Goal: Find specific page/section: Find specific page/section

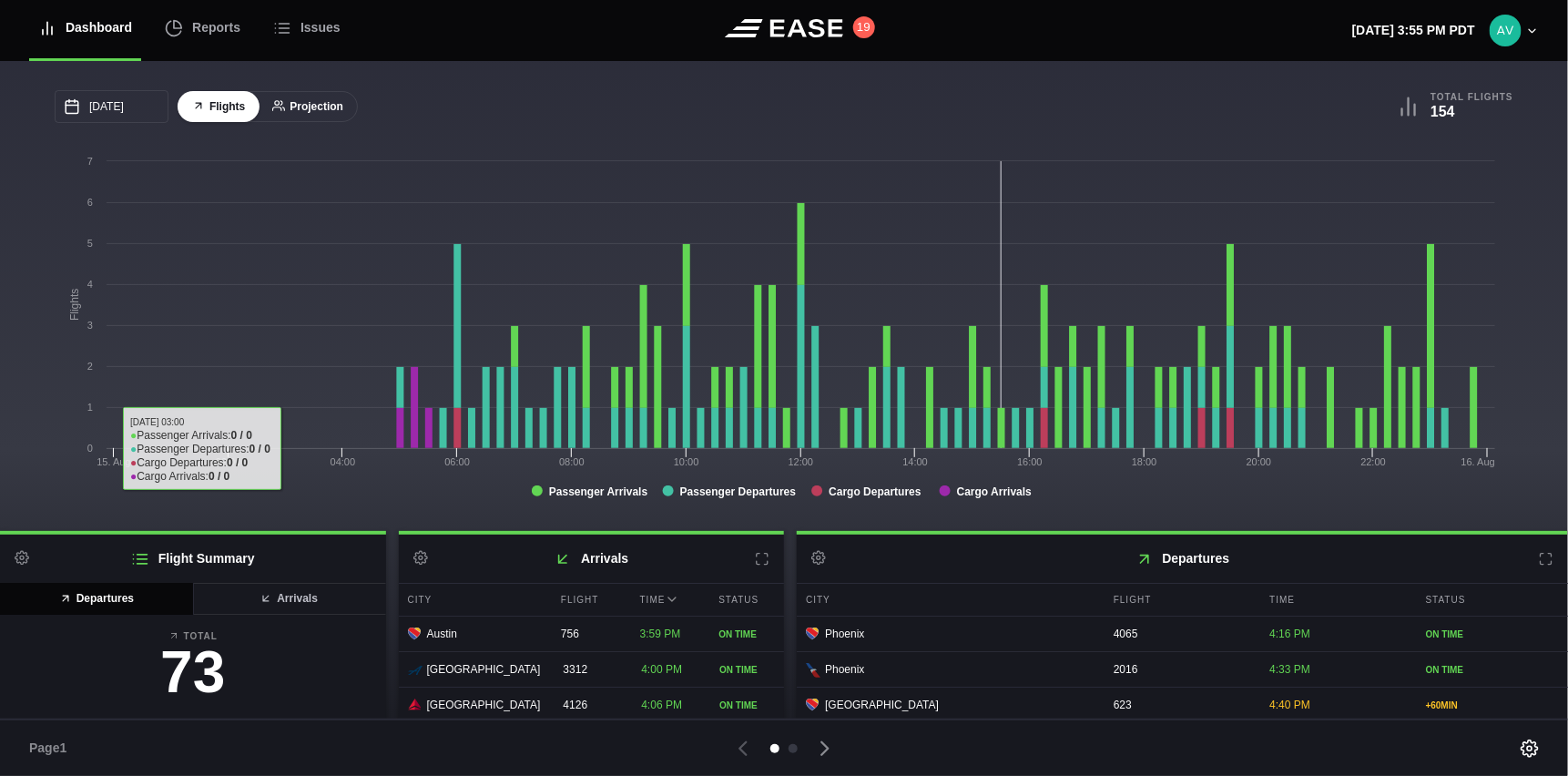
click at [302, 102] on button "Projection" at bounding box center [308, 107] width 100 height 32
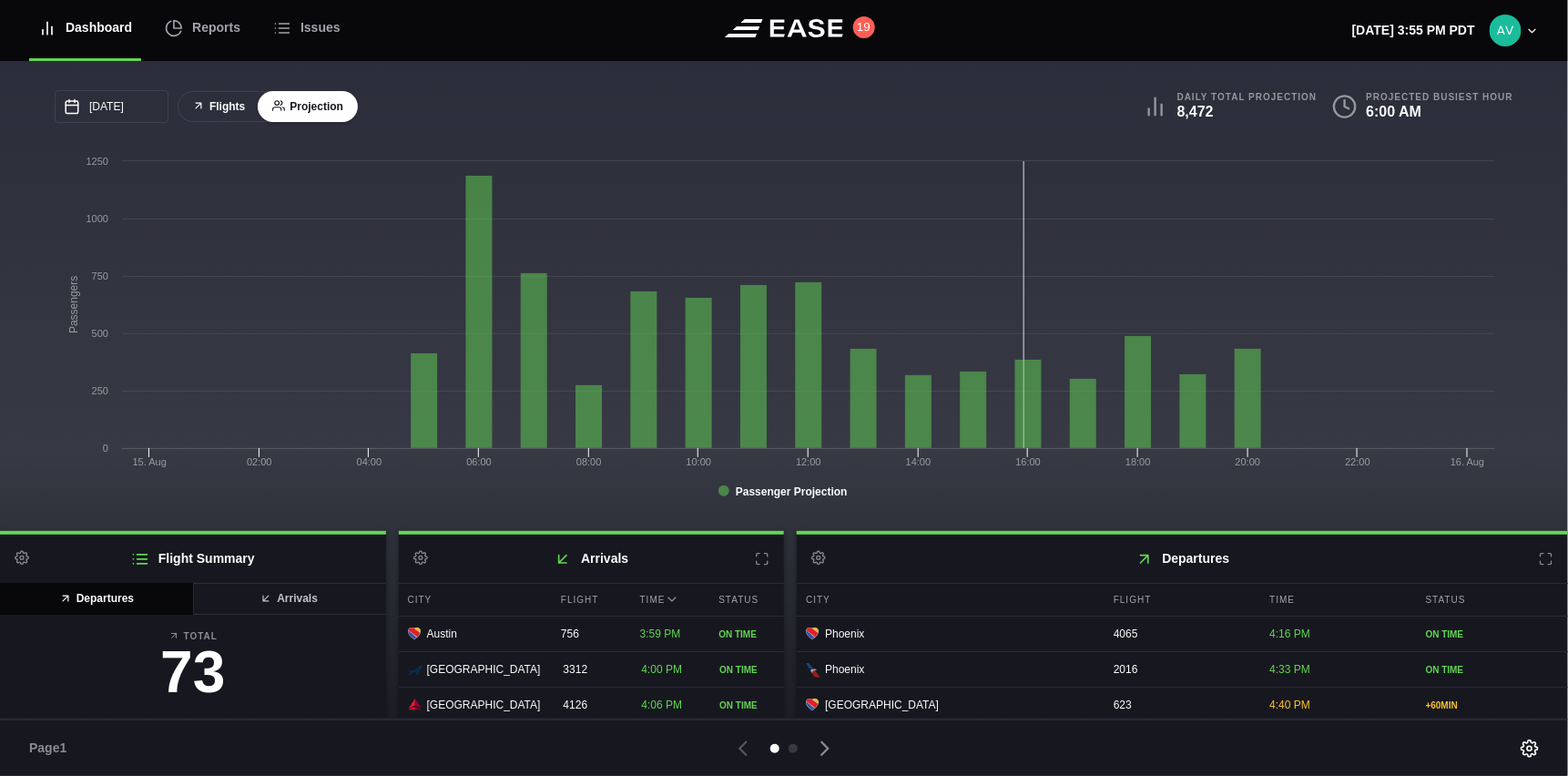
click at [219, 109] on button "Flights" at bounding box center [218, 107] width 82 height 32
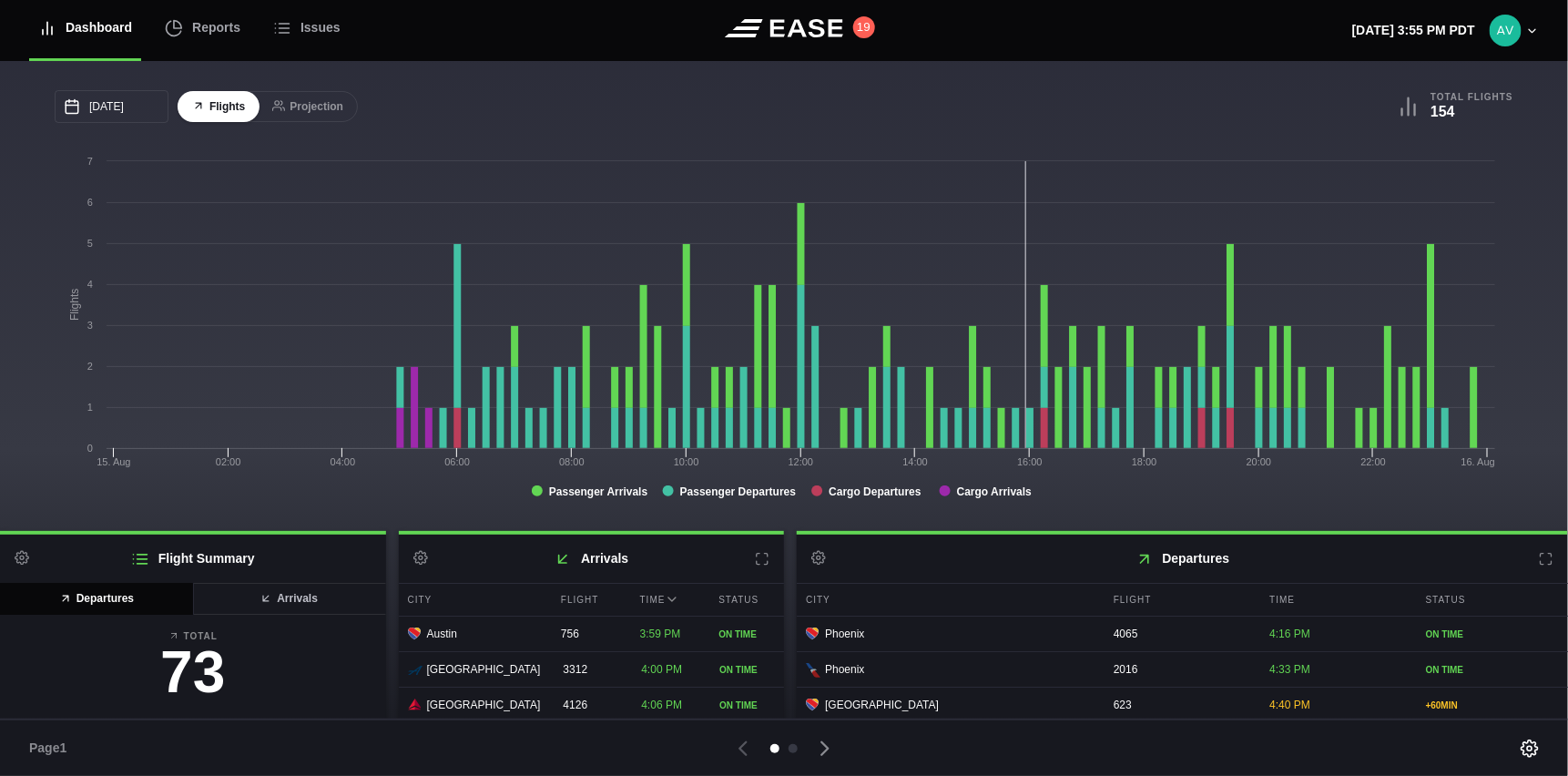
click at [1539, 559] on icon at bounding box center [1546, 559] width 15 height 15
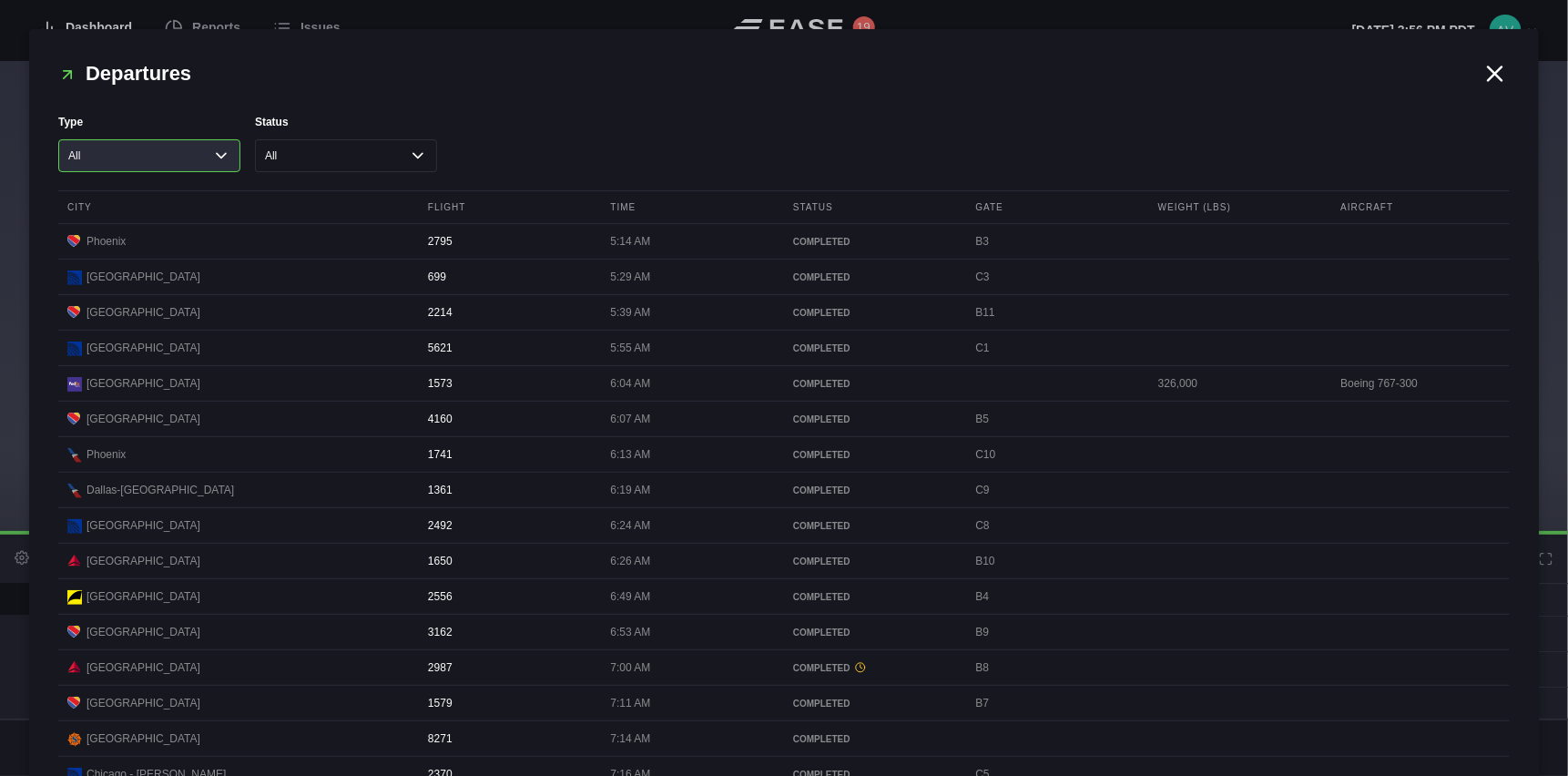
click at [224, 146] on select "All Cargo Passenger" at bounding box center [149, 156] width 182 height 33
click at [58, 140] on select "All Cargo Passenger" at bounding box center [149, 156] width 182 height 33
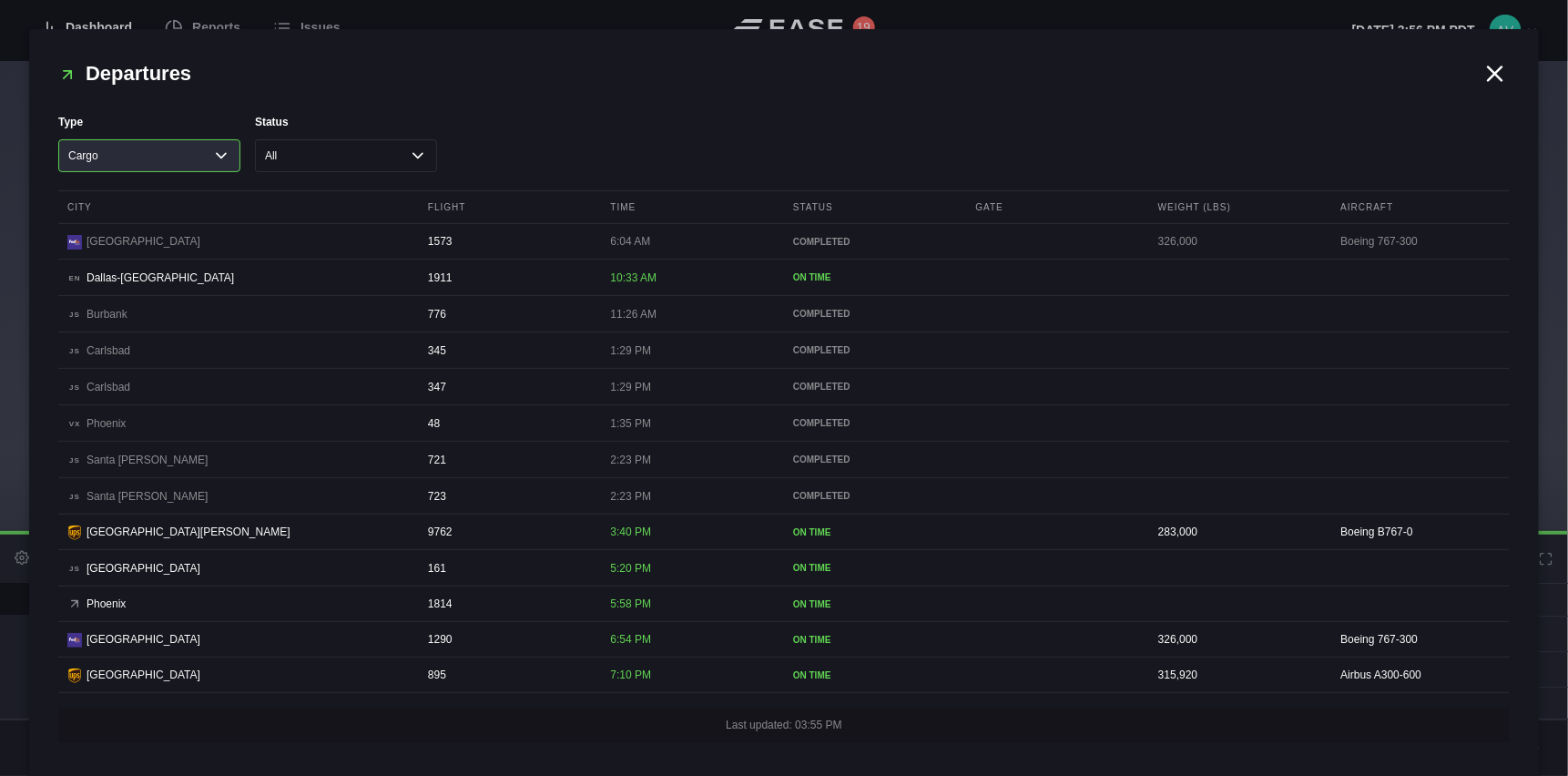
click at [211, 156] on select "All Cargo Passenger" at bounding box center [149, 156] width 182 height 33
select select "passenger"
click at [58, 140] on select "All Cargo Passenger" at bounding box center [149, 156] width 182 height 33
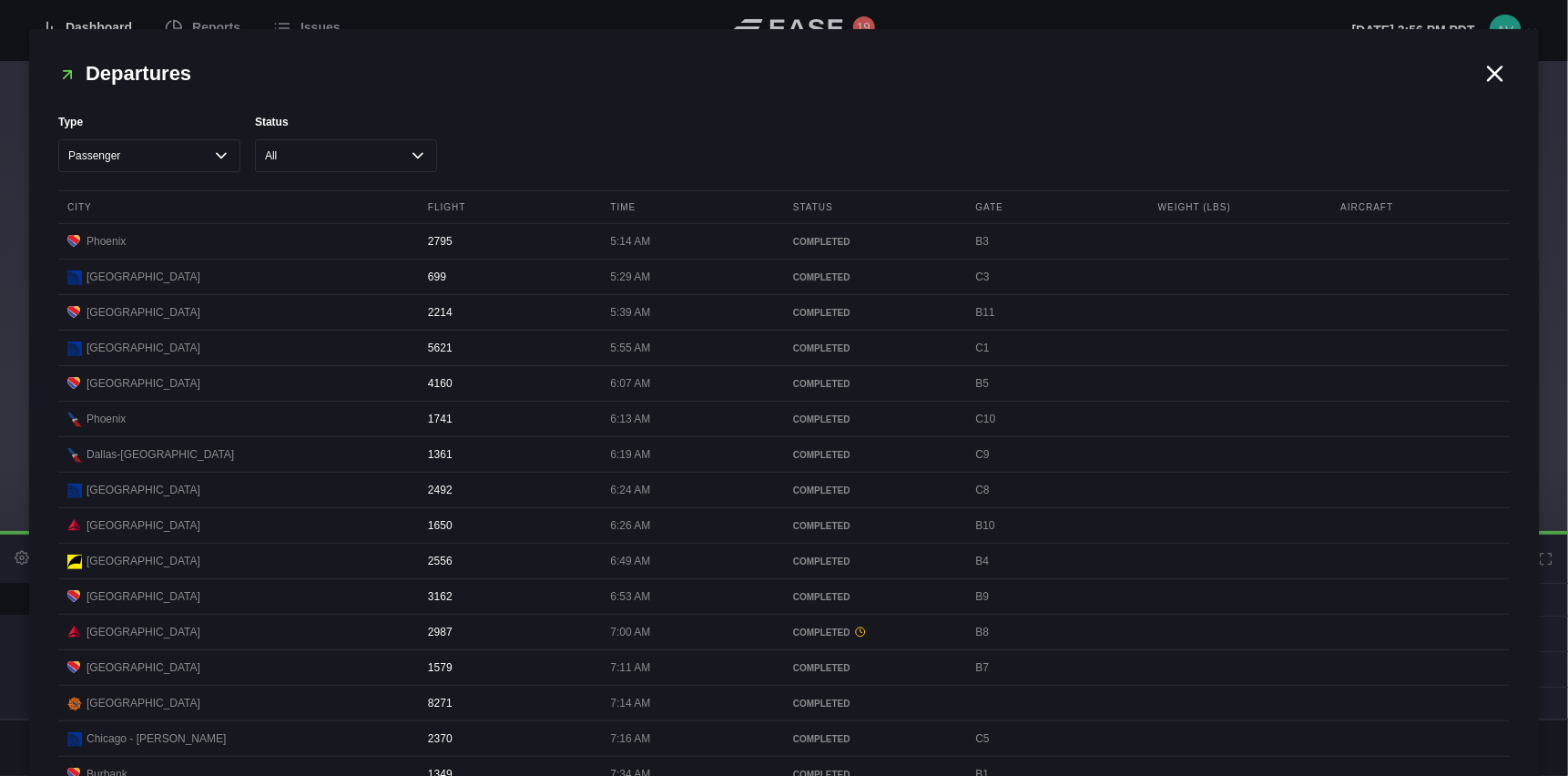
click at [1485, 71] on icon at bounding box center [1495, 73] width 27 height 27
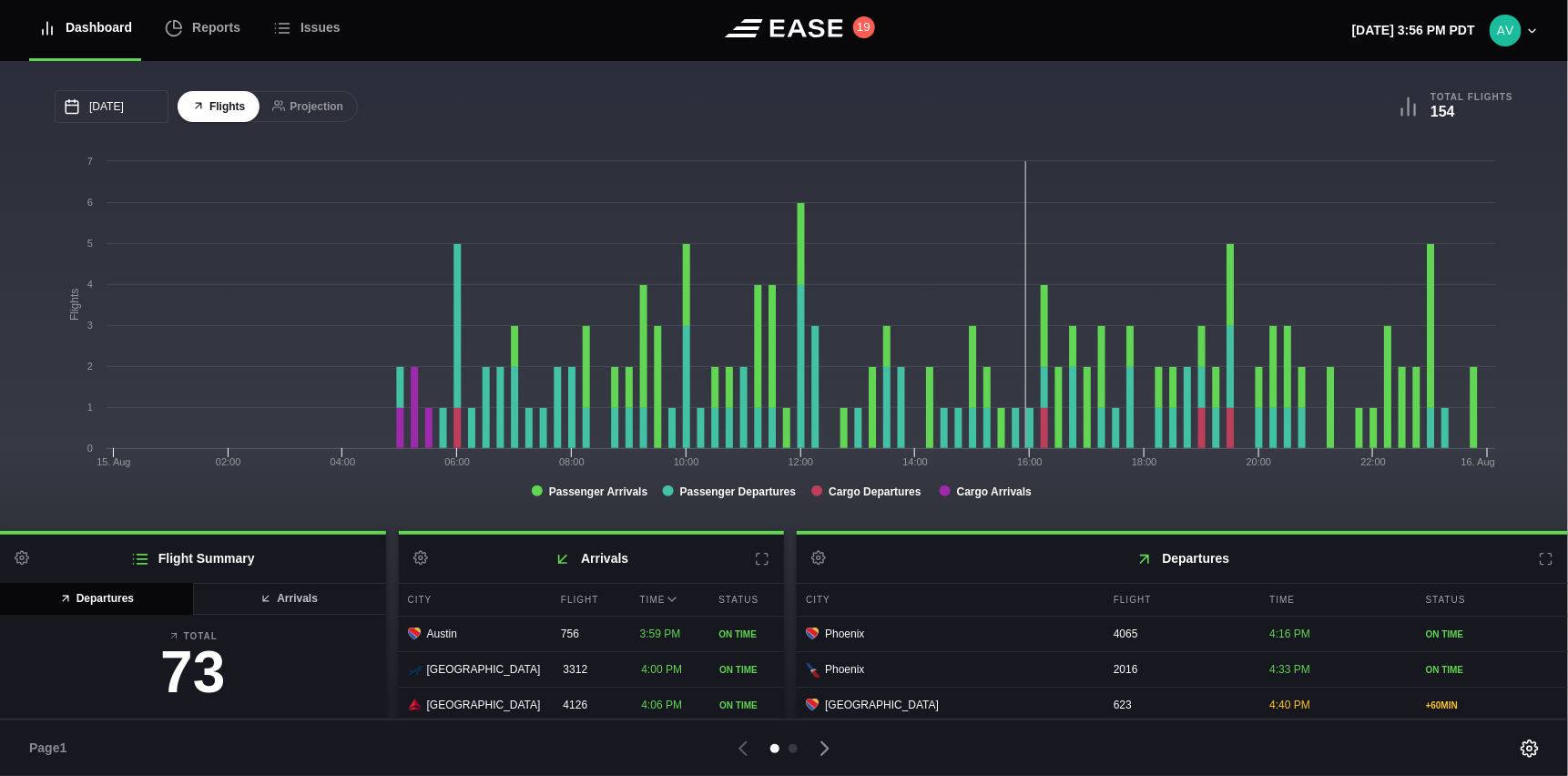
click at [757, 561] on icon at bounding box center [762, 559] width 15 height 15
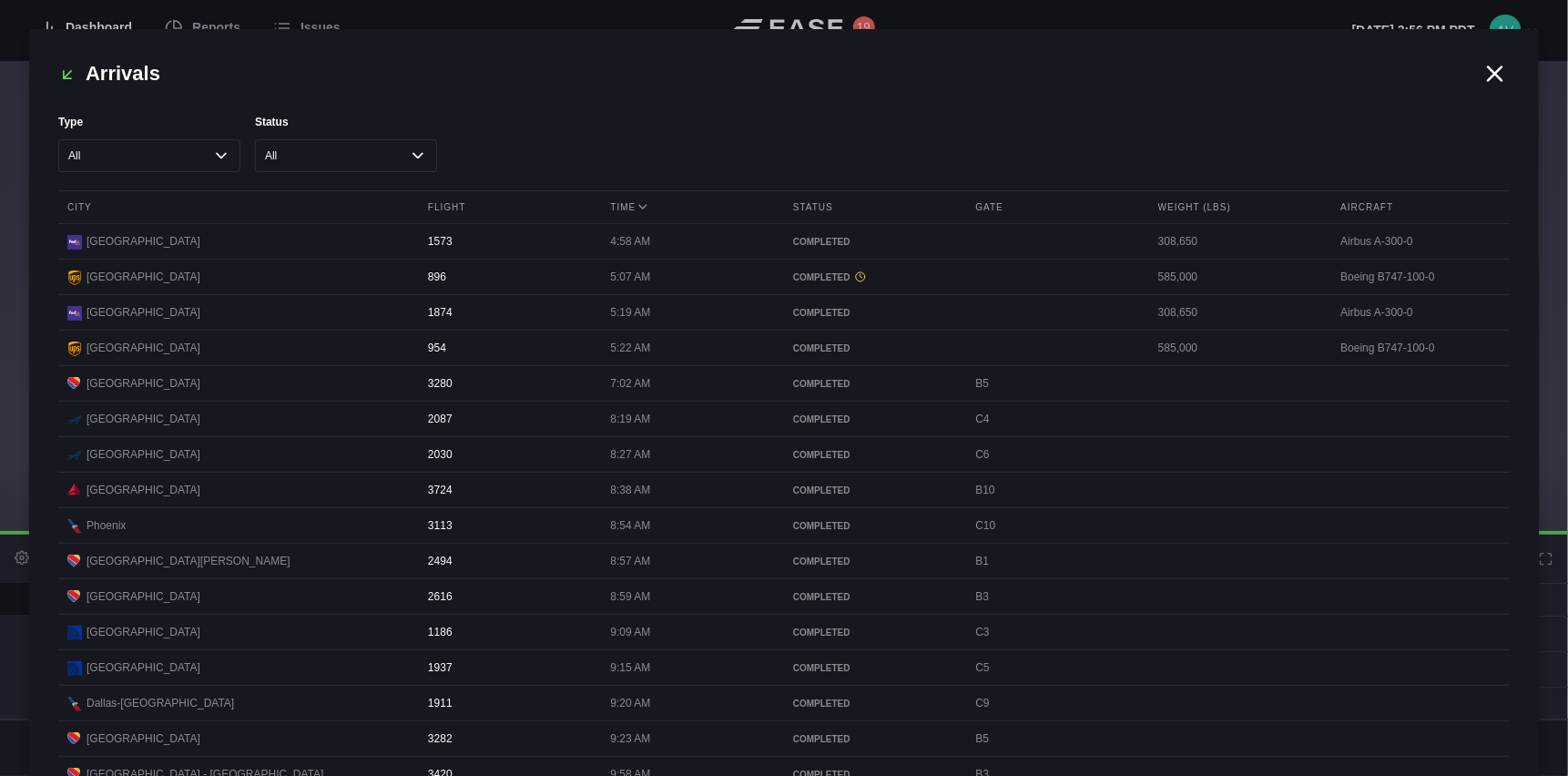
click at [1494, 78] on icon at bounding box center [1495, 73] width 27 height 27
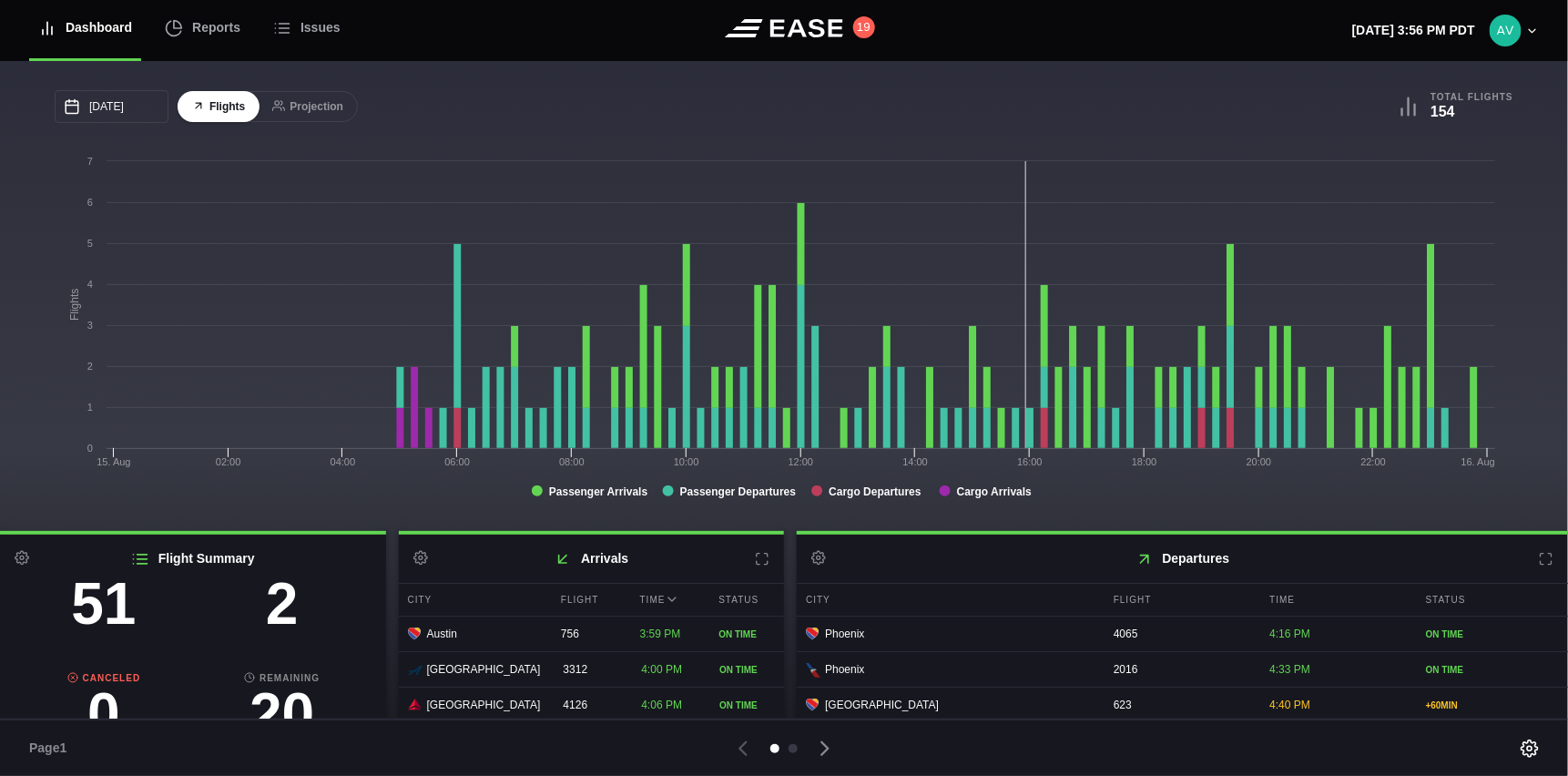
scroll to position [208, 0]
click at [269, 591] on h3 "2" at bounding box center [282, 584] width 178 height 58
select select "passenger"
select select "DELAYED"
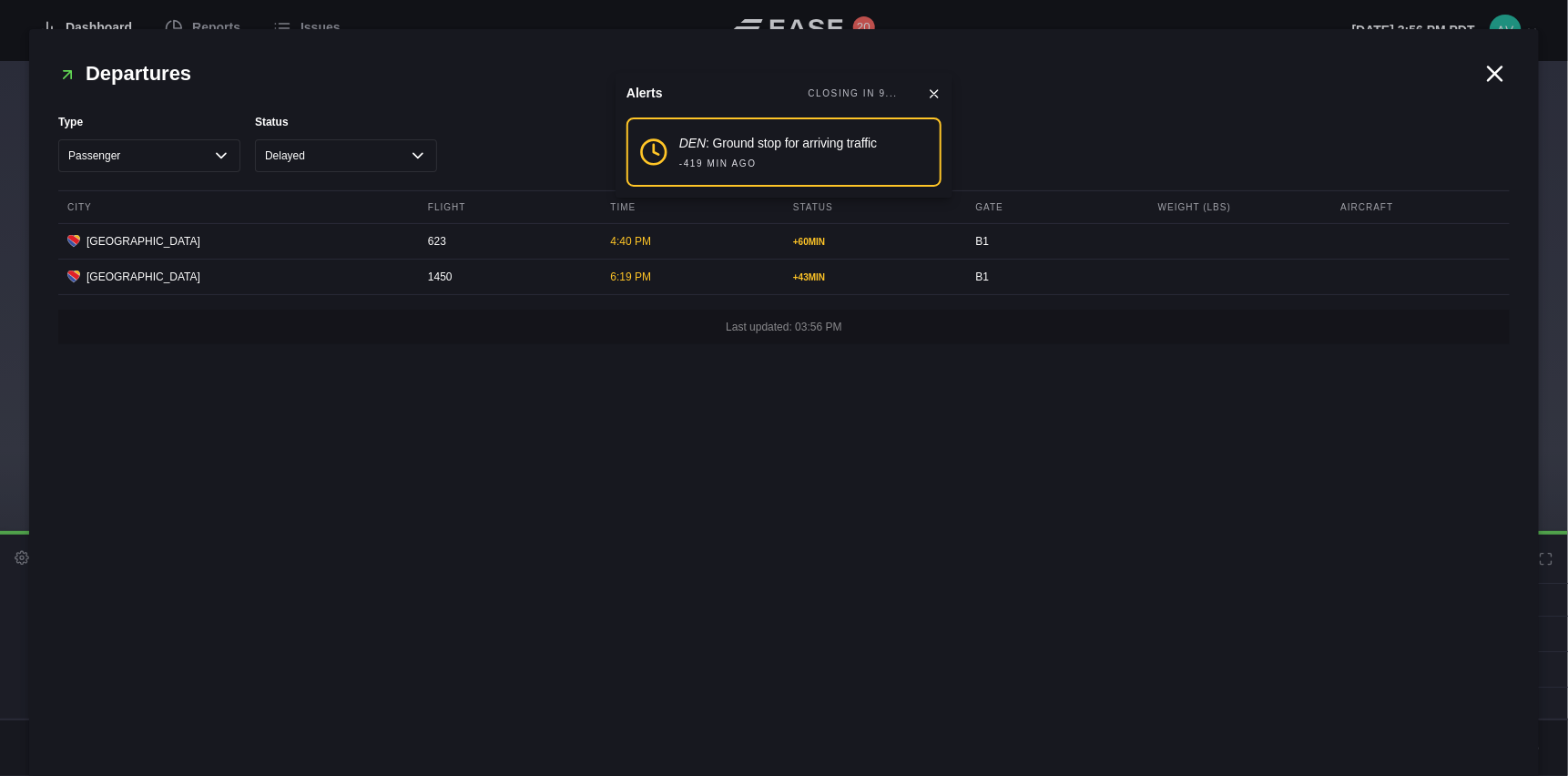
click at [1503, 72] on icon at bounding box center [1495, 73] width 27 height 27
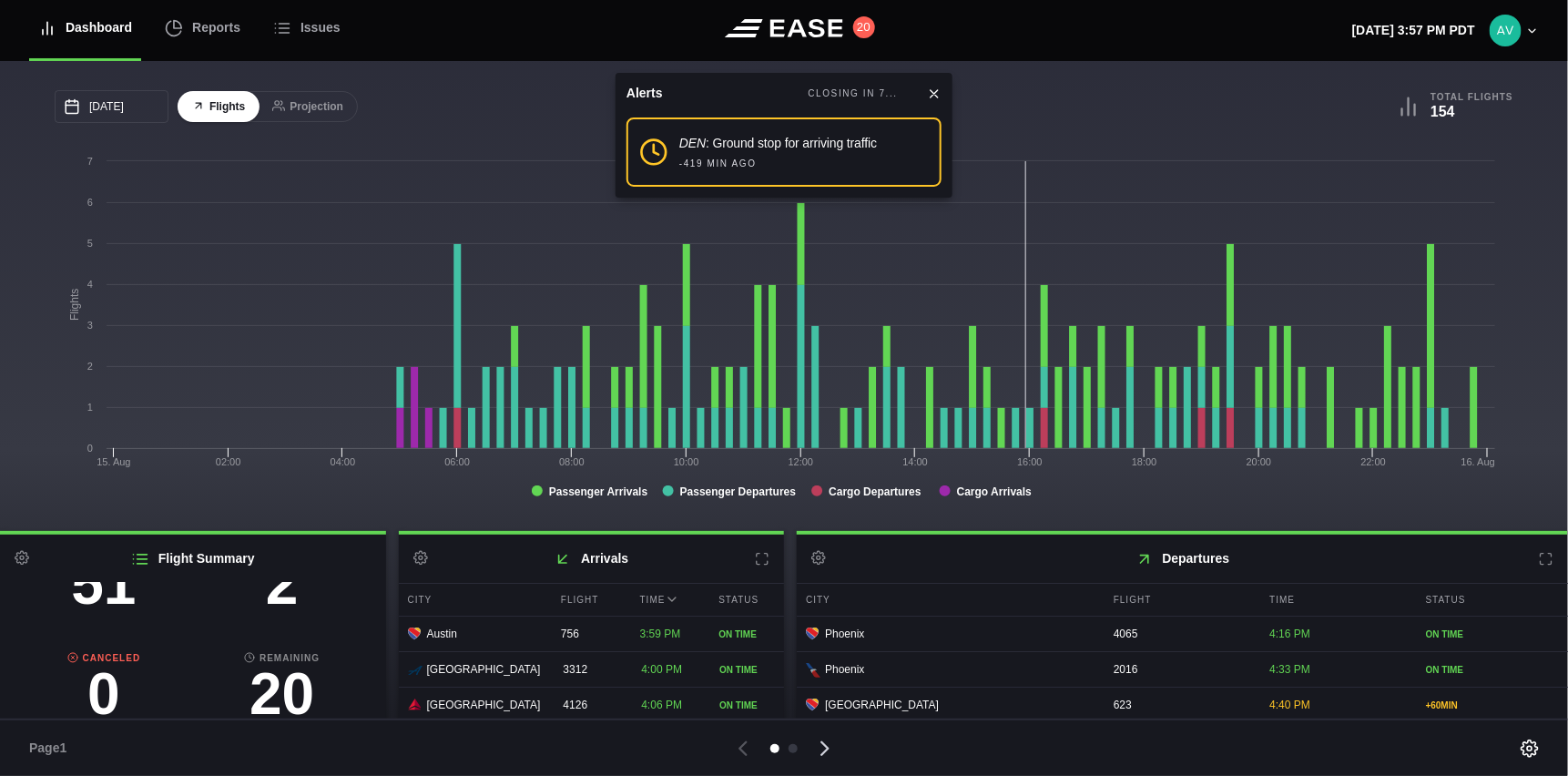
click at [821, 745] on icon at bounding box center [824, 748] width 25 height 25
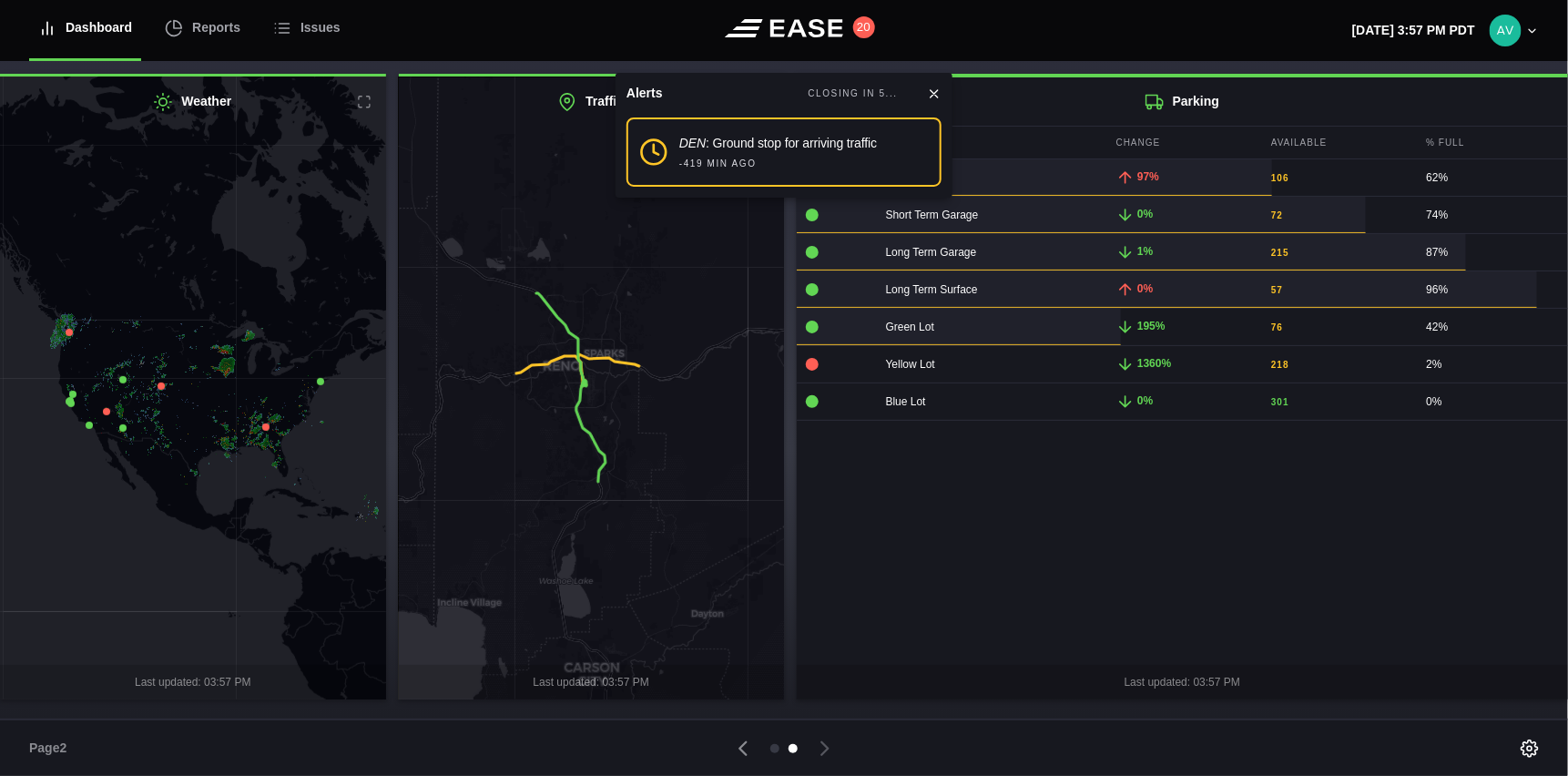
click at [935, 88] on icon at bounding box center [934, 94] width 15 height 15
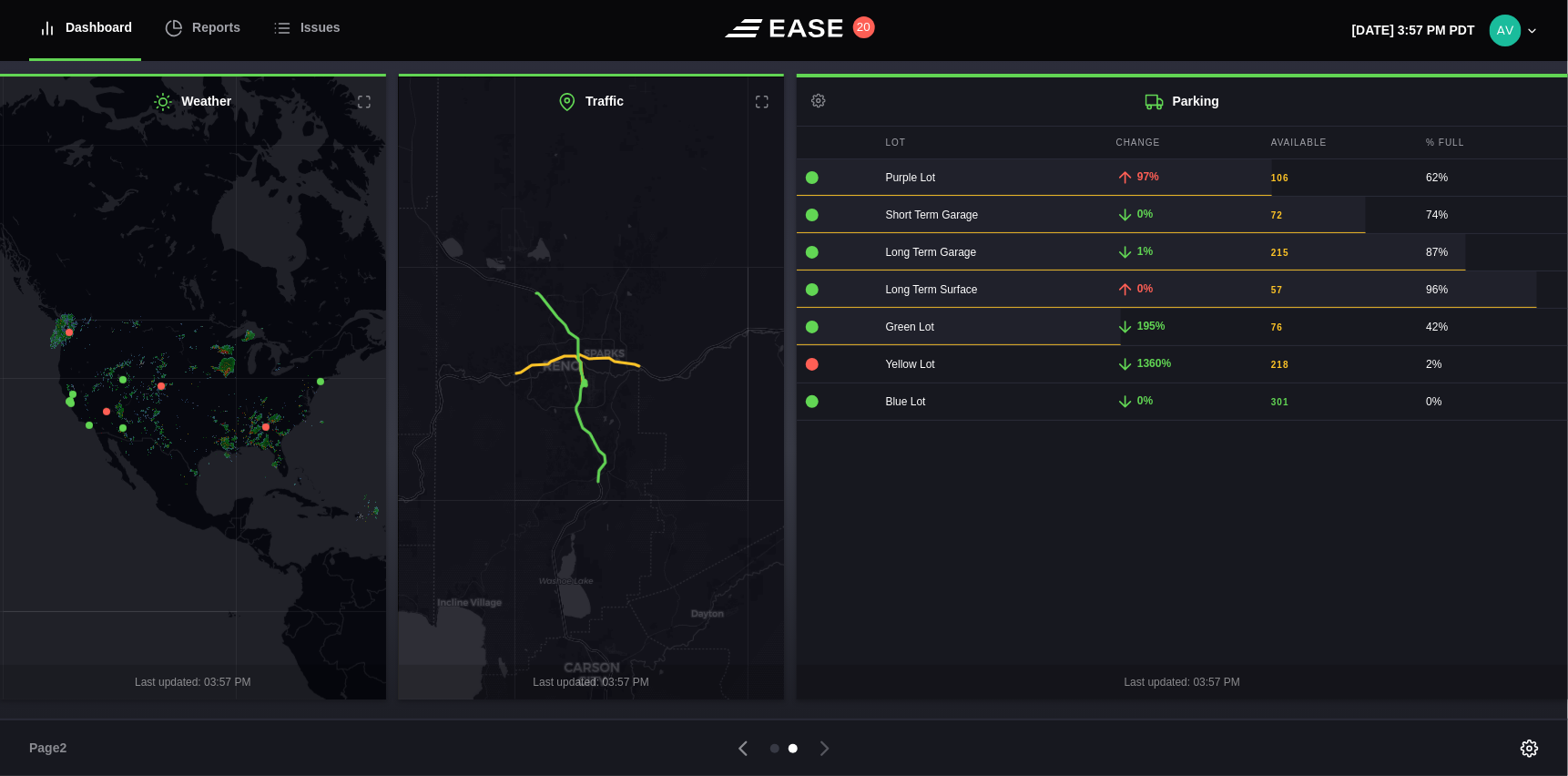
click at [367, 99] on icon at bounding box center [365, 102] width 15 height 15
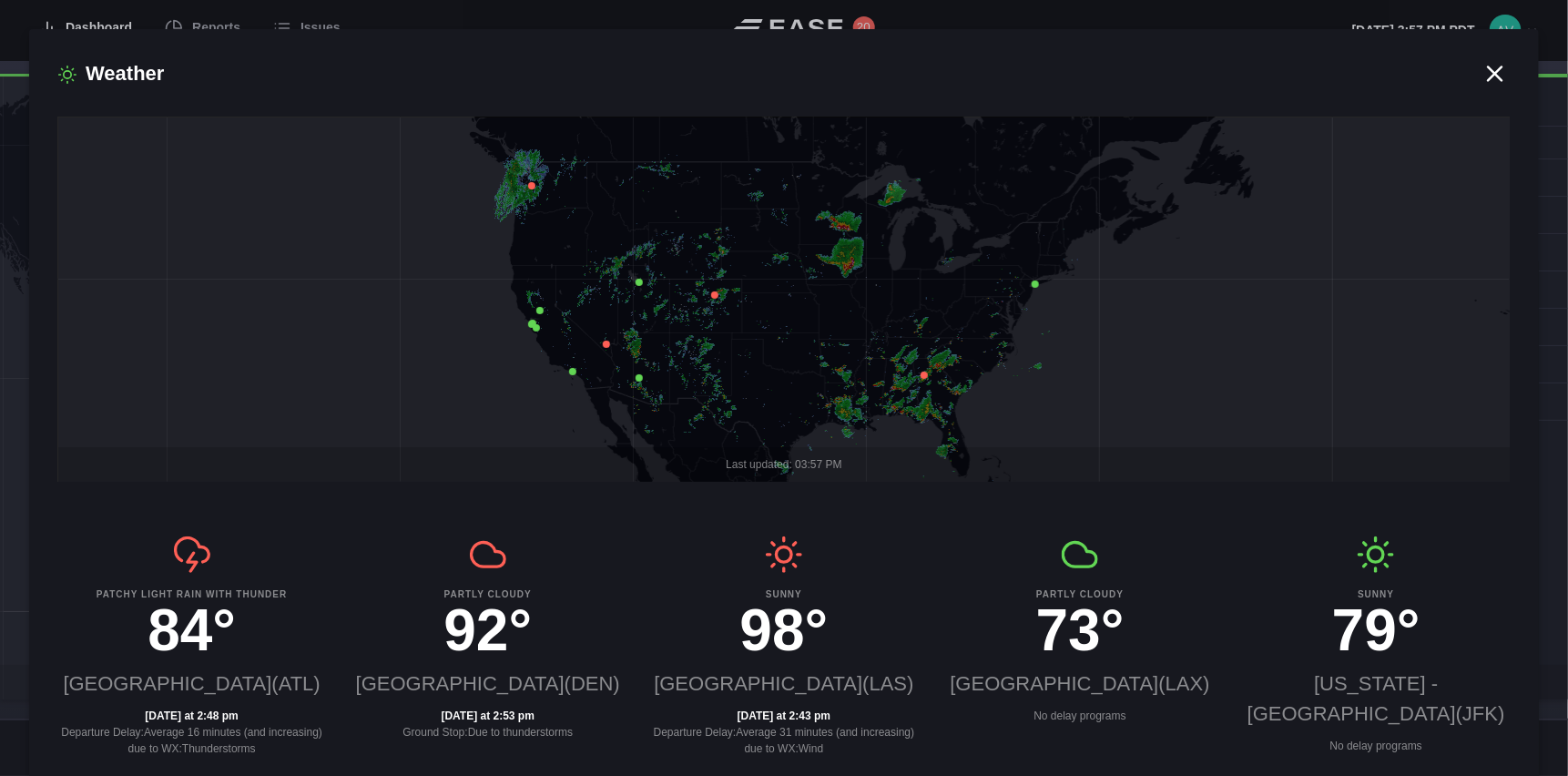
click at [1489, 75] on icon at bounding box center [1495, 73] width 14 height 14
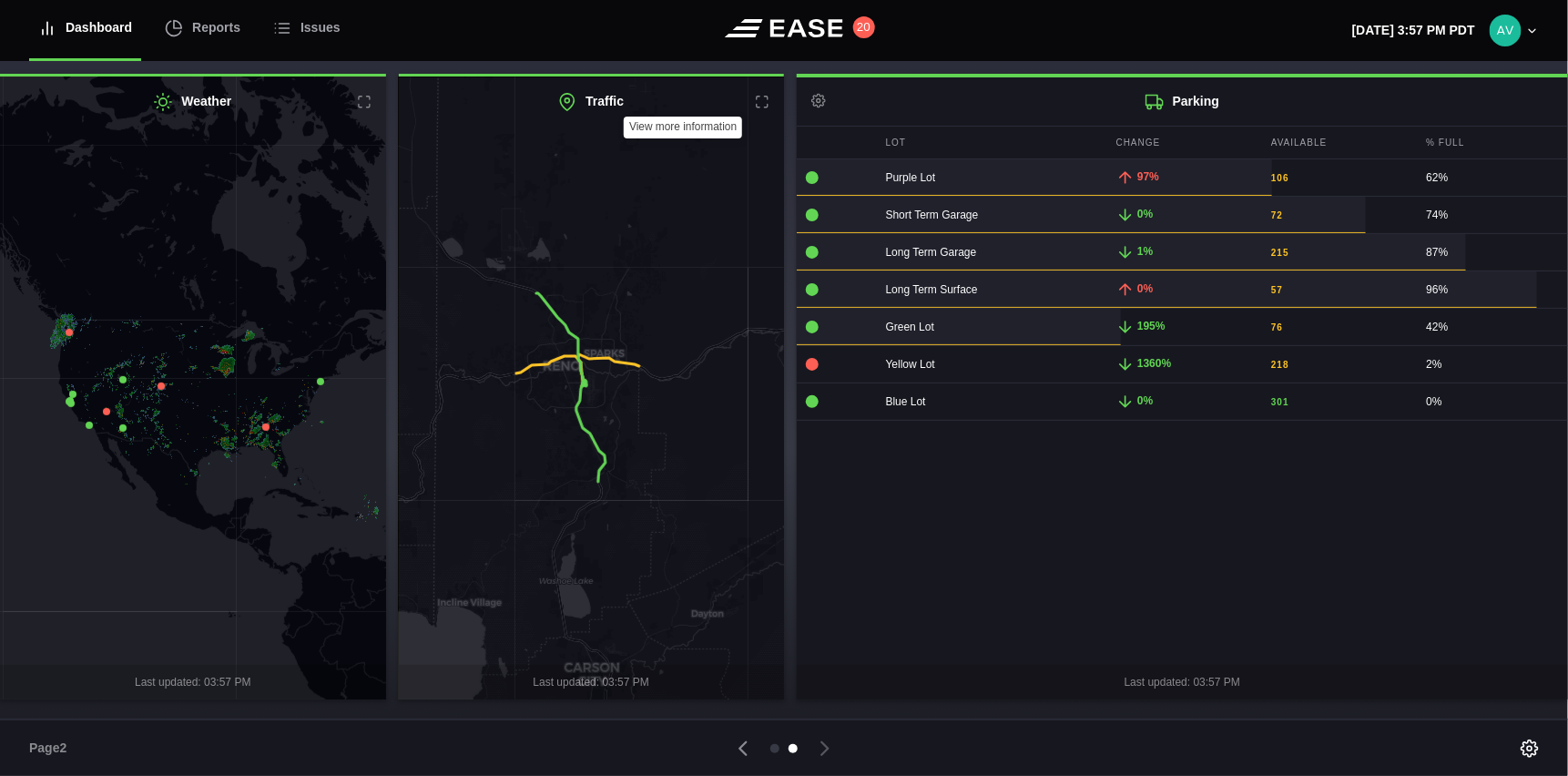
click at [758, 104] on icon at bounding box center [762, 102] width 15 height 15
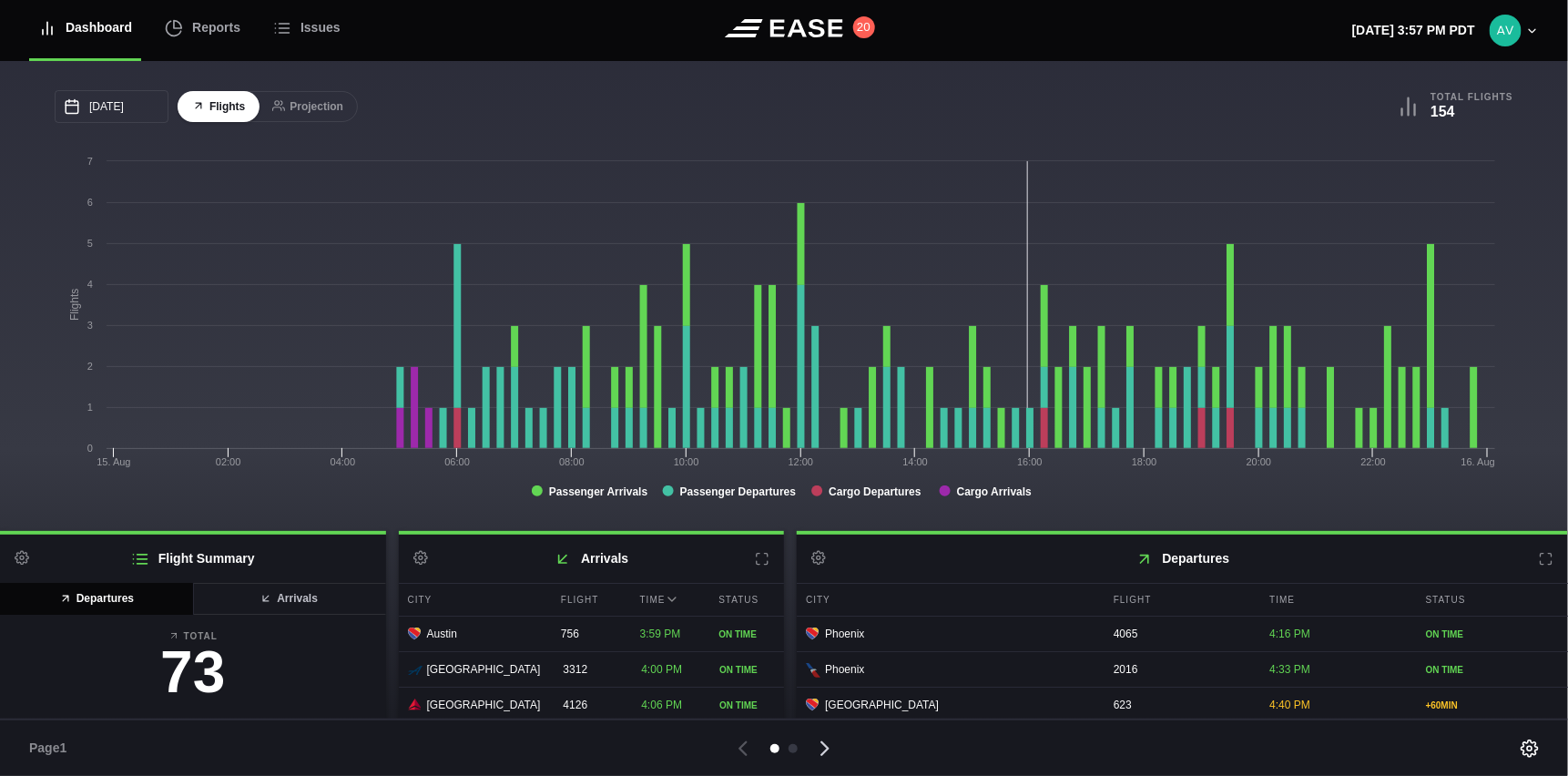
click at [826, 743] on icon at bounding box center [824, 748] width 25 height 25
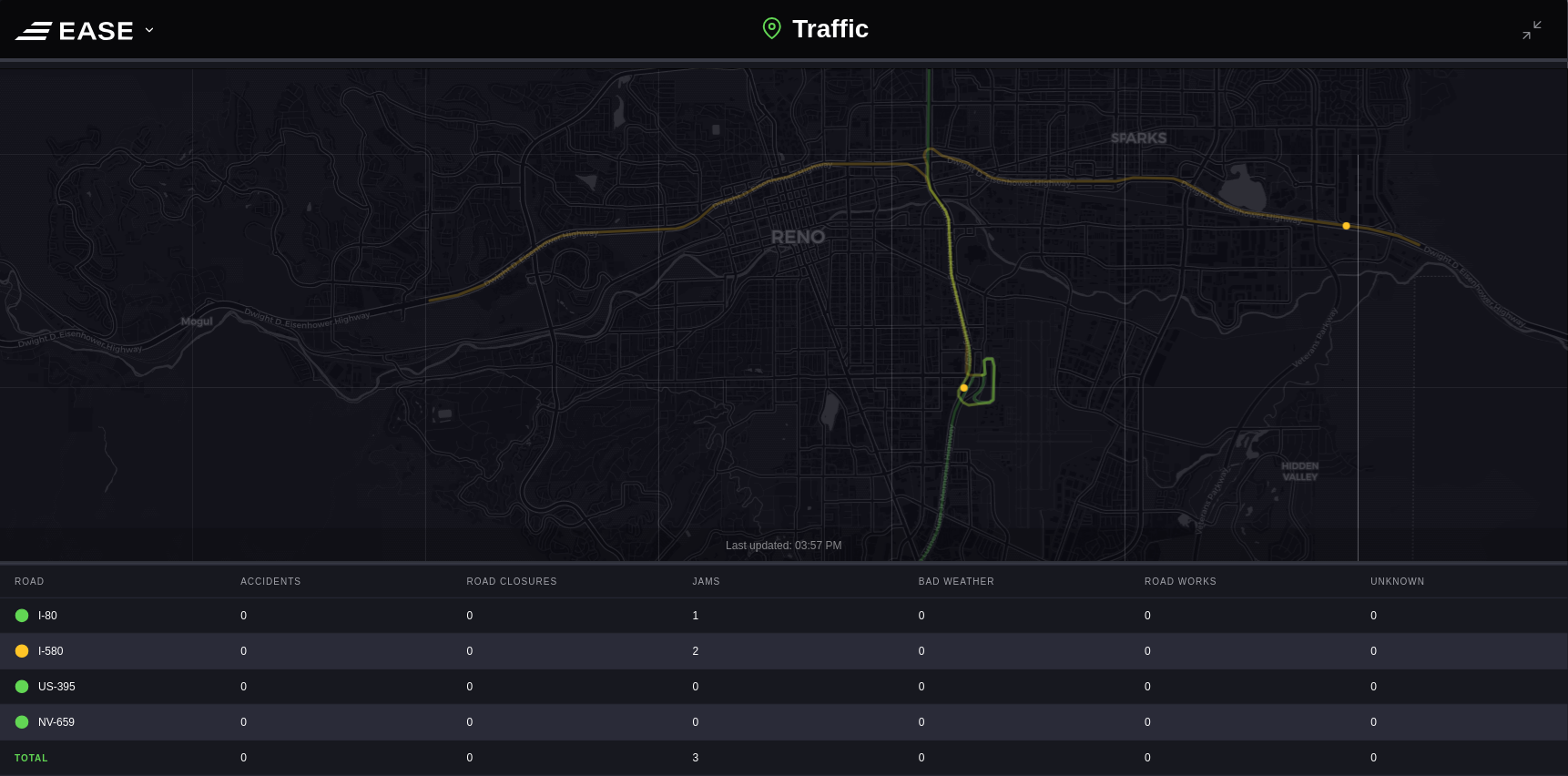
click at [1531, 23] on icon at bounding box center [1538, 24] width 15 height 15
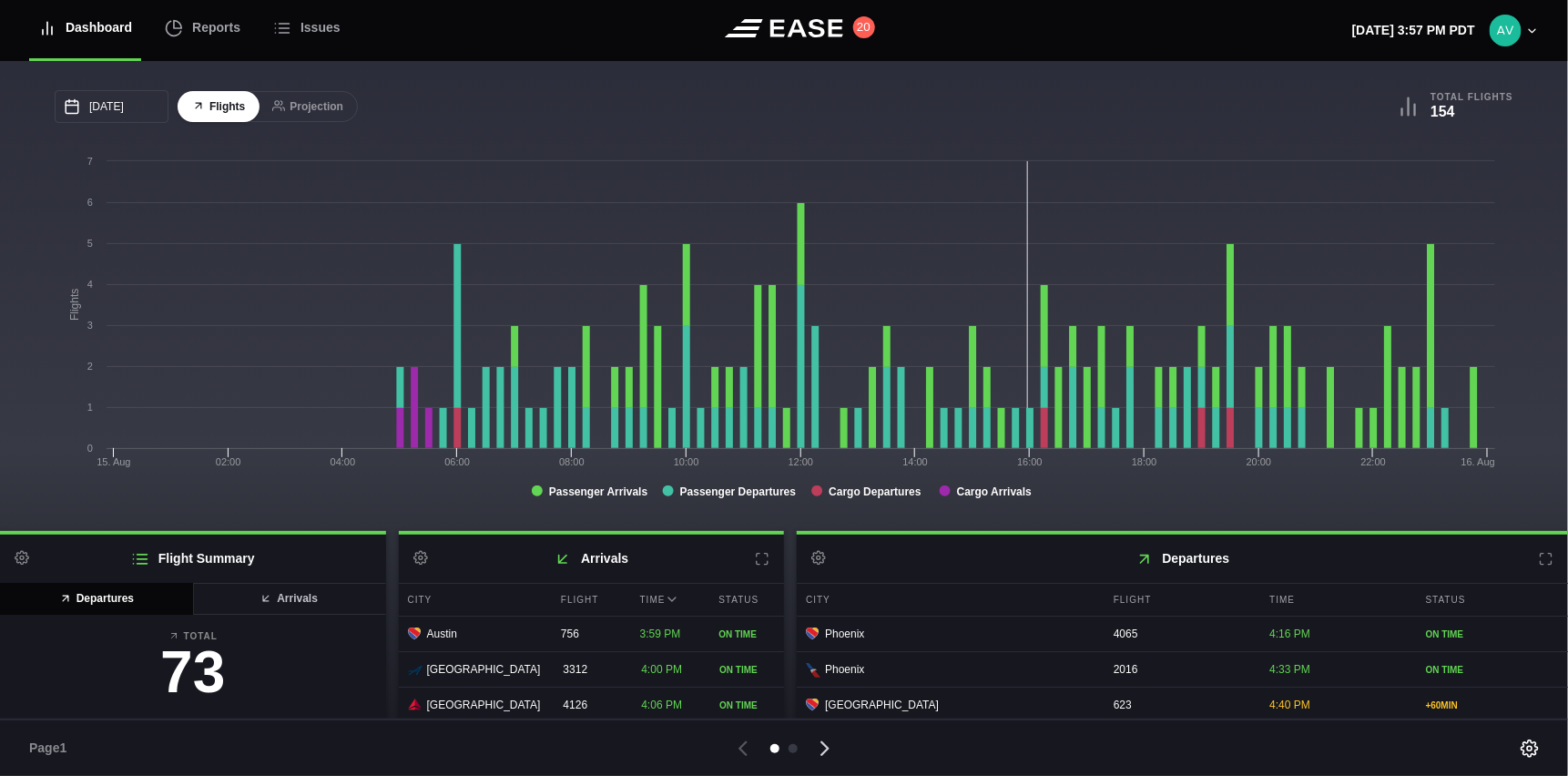
click at [822, 746] on icon at bounding box center [824, 748] width 25 height 25
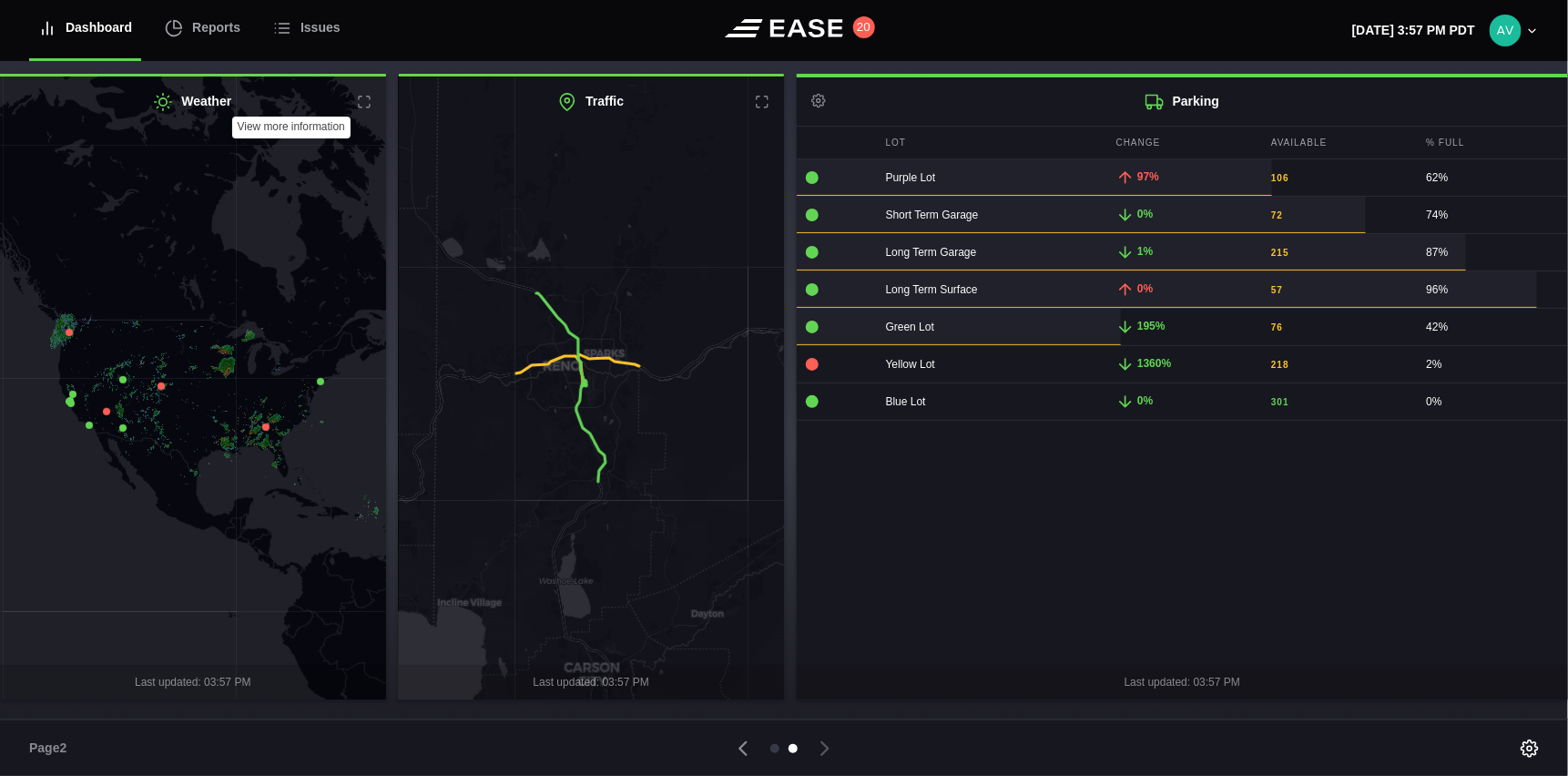
click at [367, 104] on icon at bounding box center [365, 102] width 15 height 15
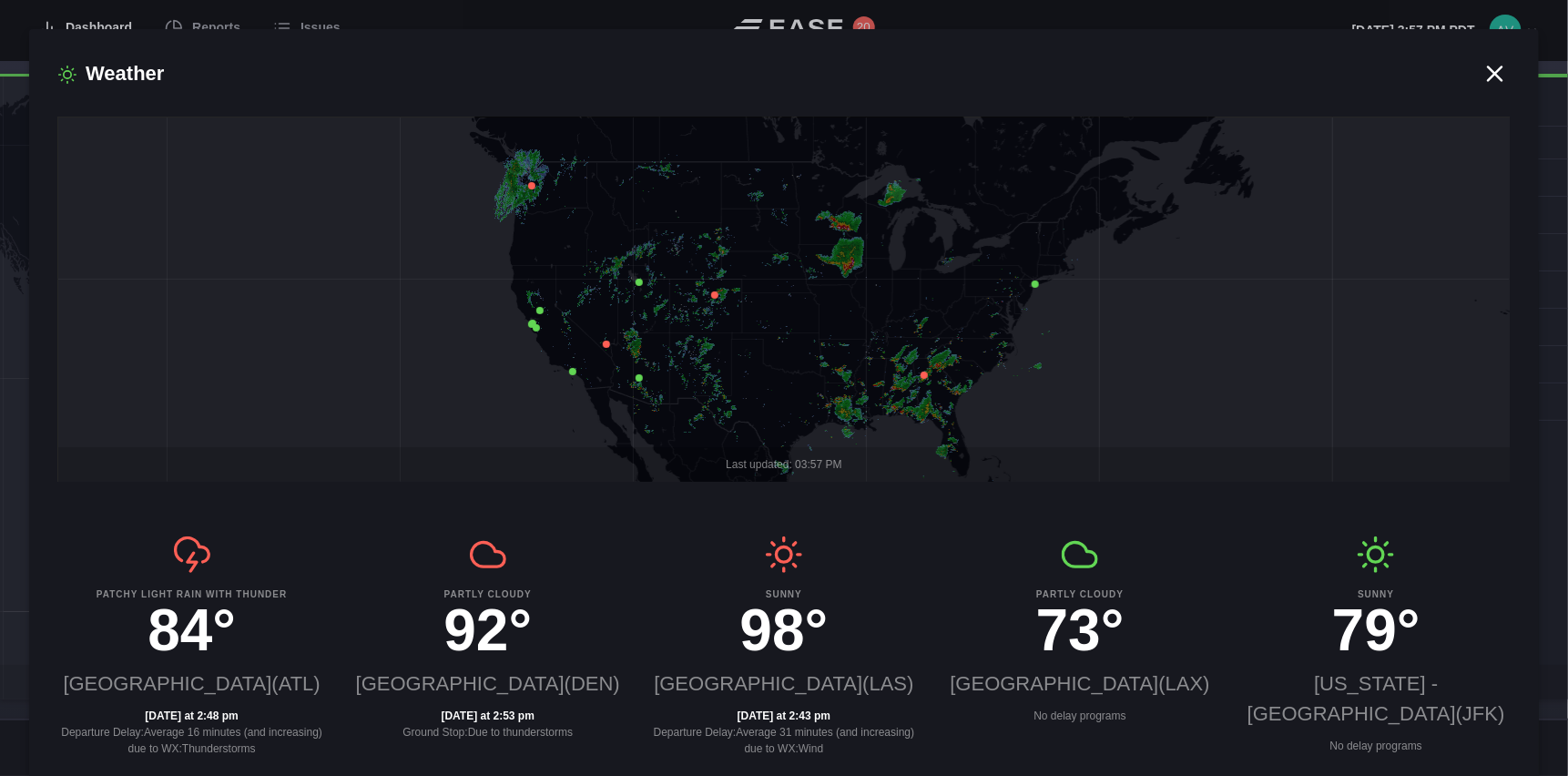
click at [608, 345] on icon at bounding box center [607, 344] width 8 height 8
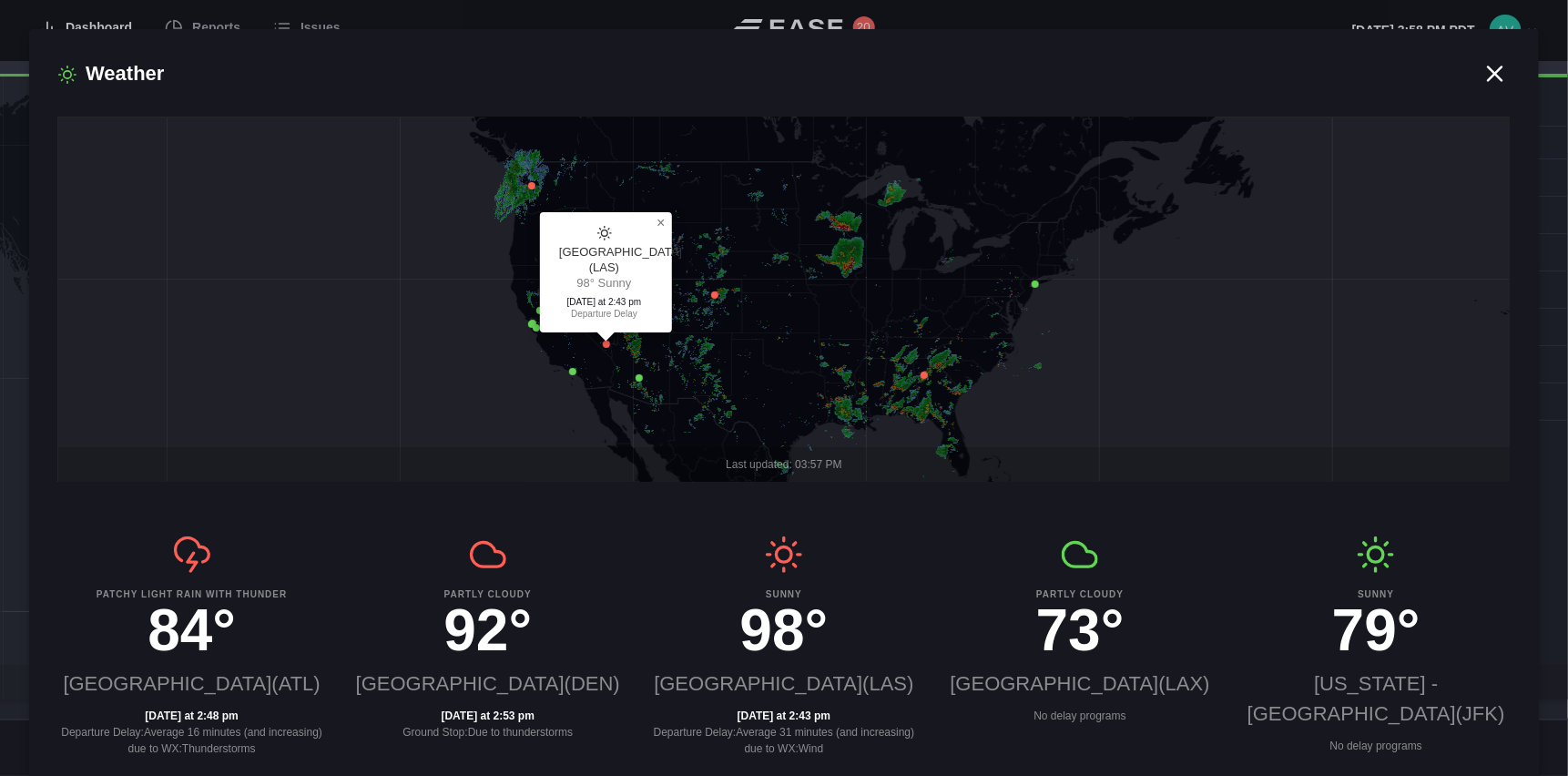
click at [1488, 72] on icon at bounding box center [1495, 73] width 14 height 14
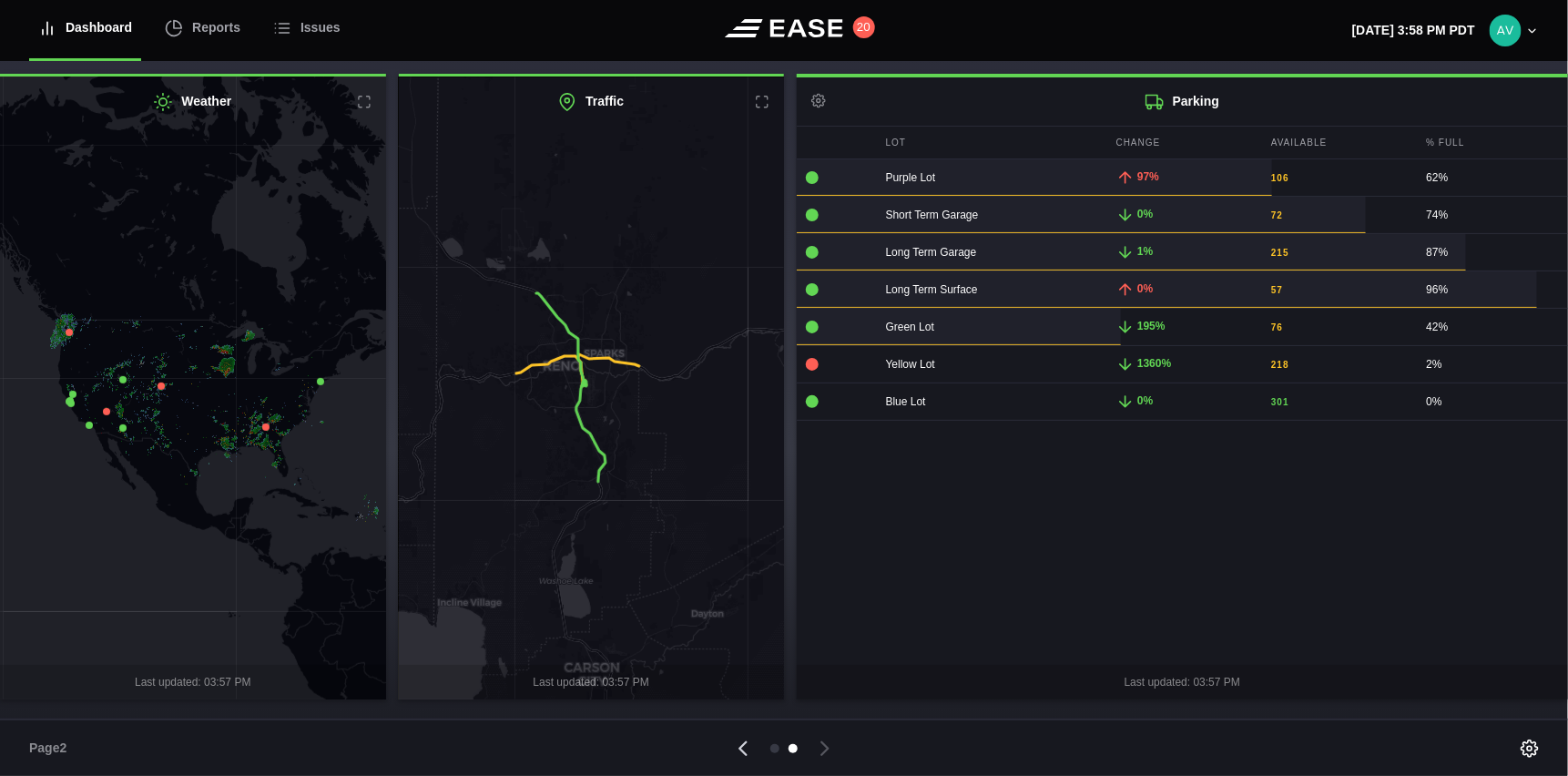
click at [747, 751] on icon at bounding box center [743, 748] width 25 height 25
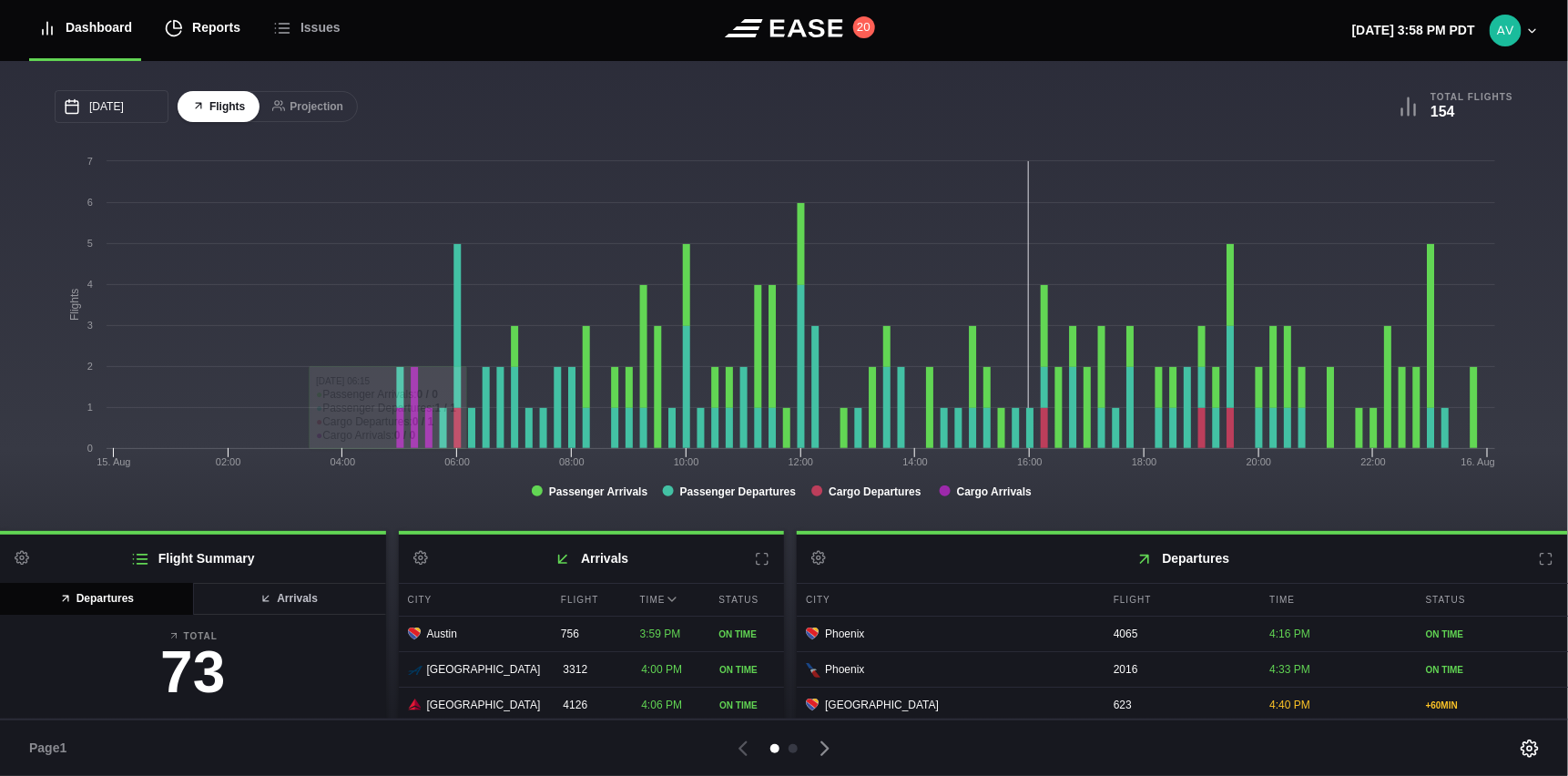
click at [200, 25] on div "Reports" at bounding box center [203, 27] width 76 height 61
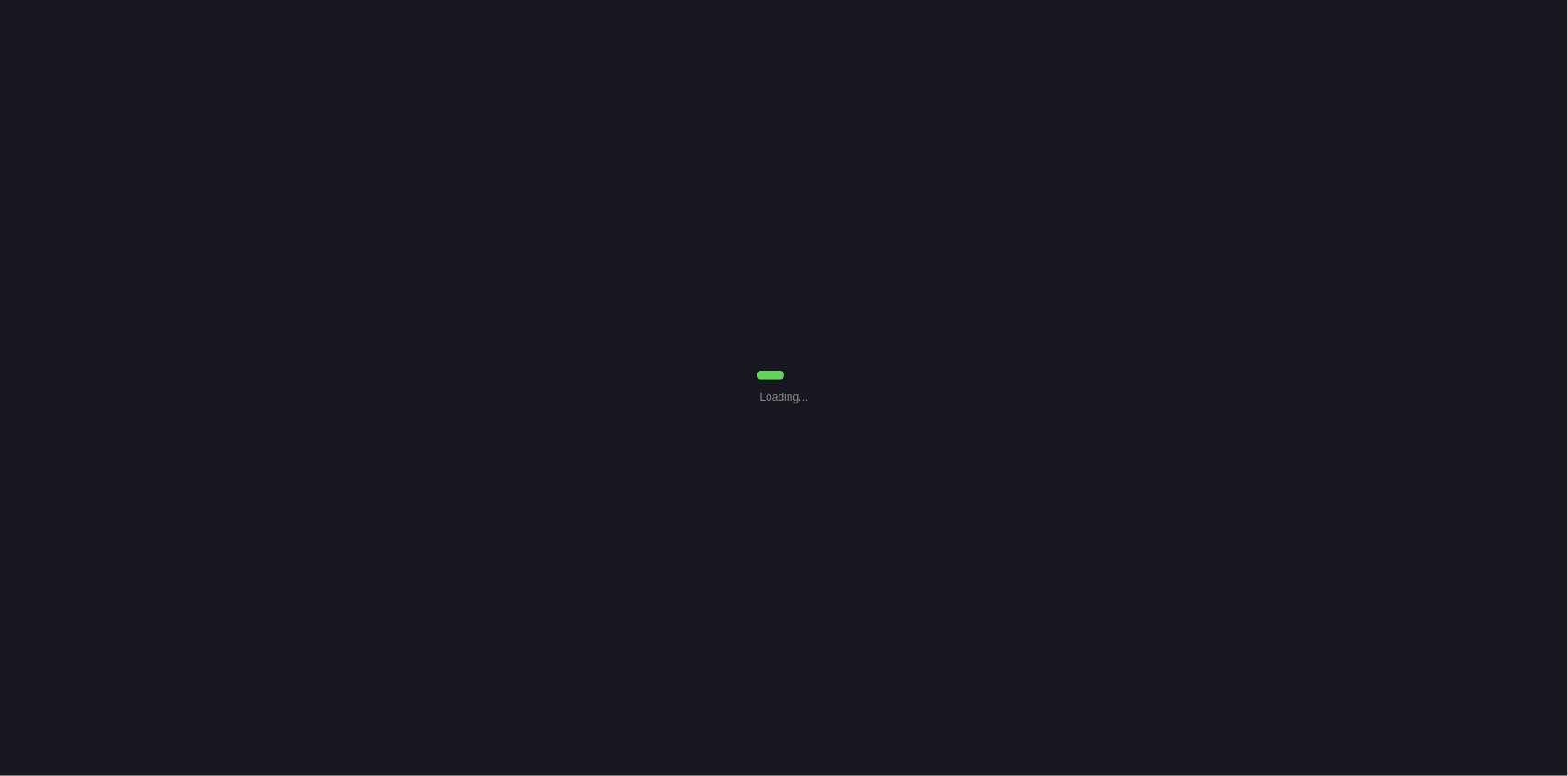
select select "7"
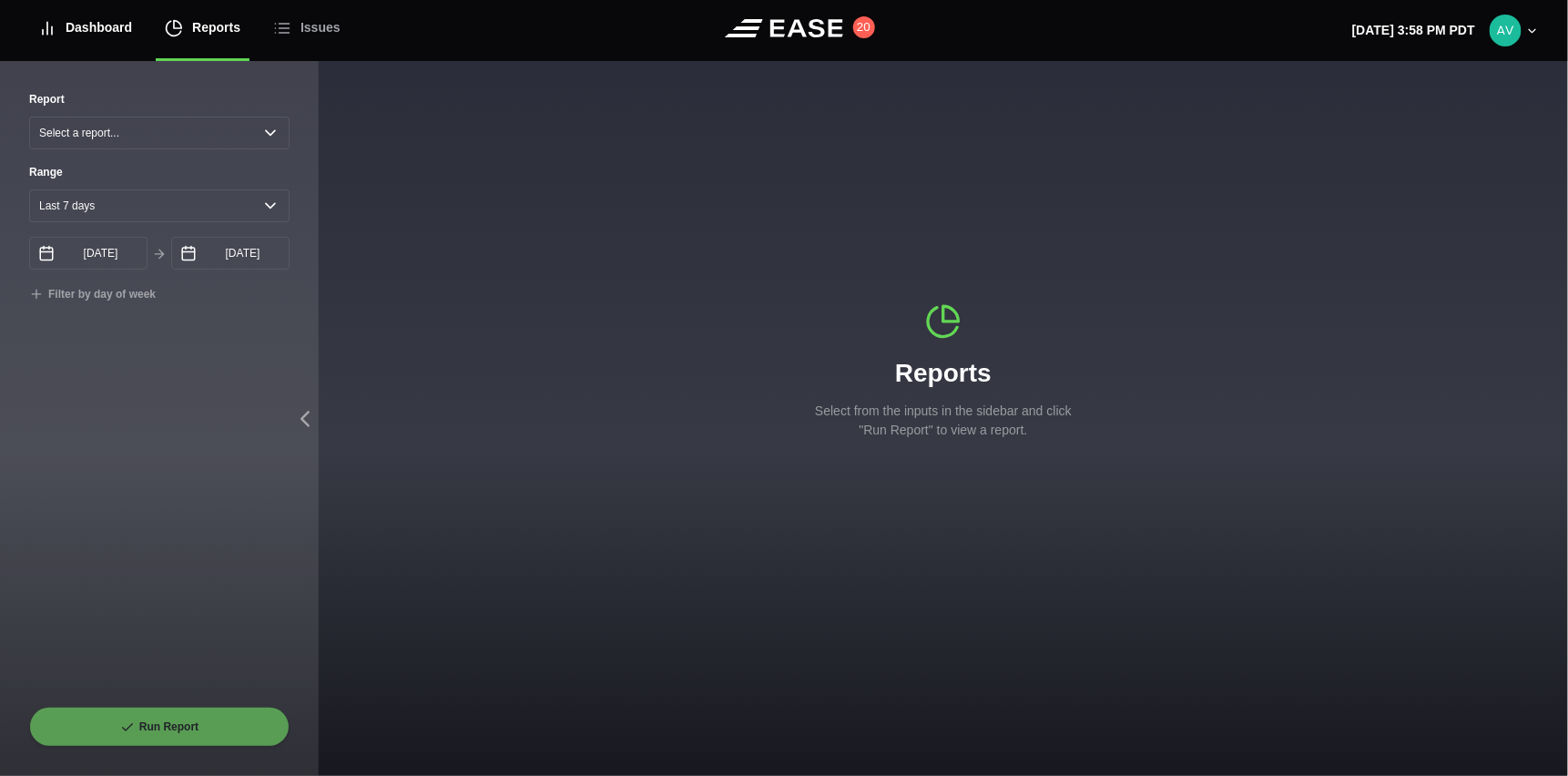
click at [110, 29] on div "Dashboard" at bounding box center [85, 27] width 94 height 61
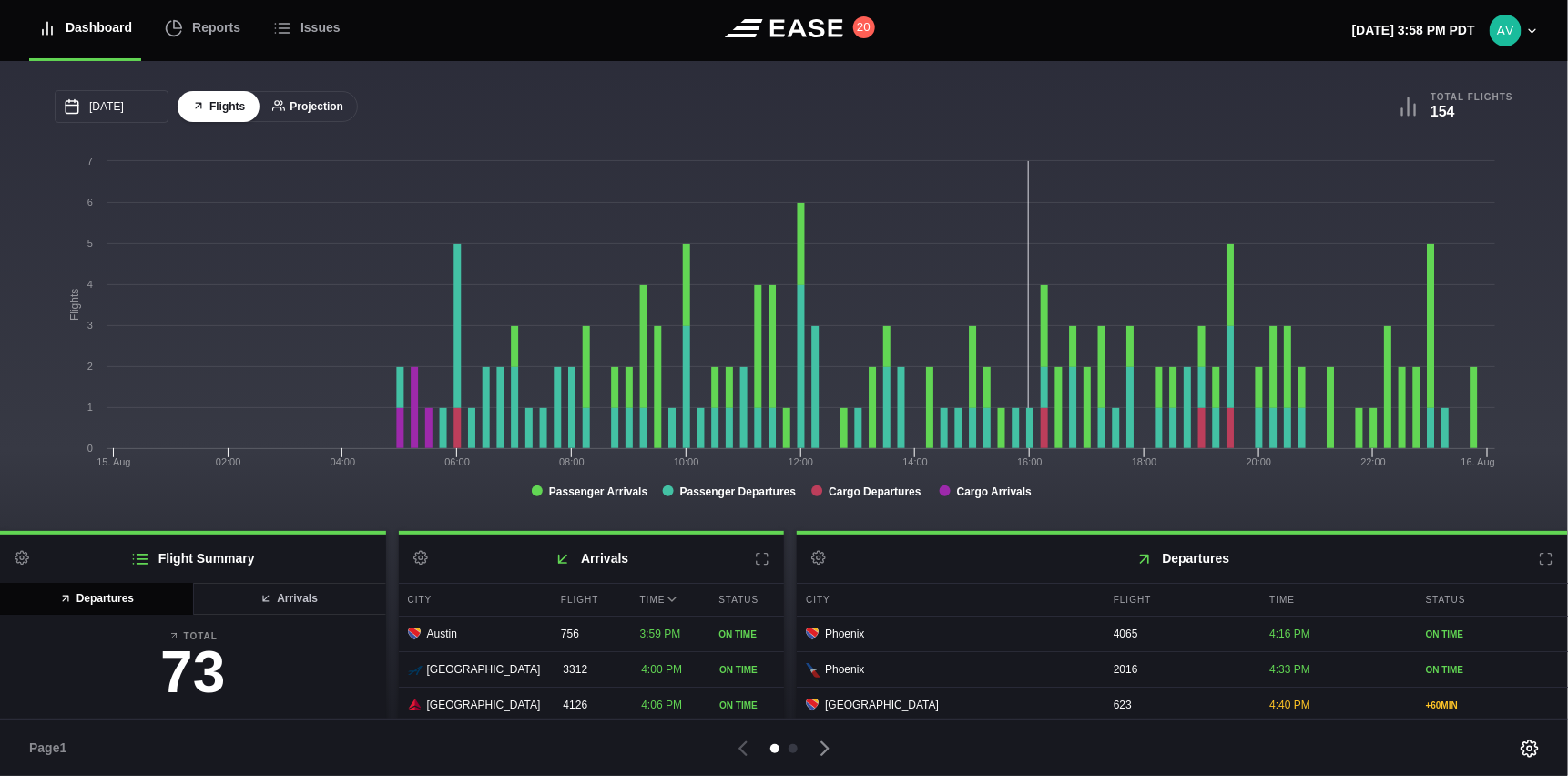
click at [318, 104] on button "Projection" at bounding box center [308, 107] width 100 height 32
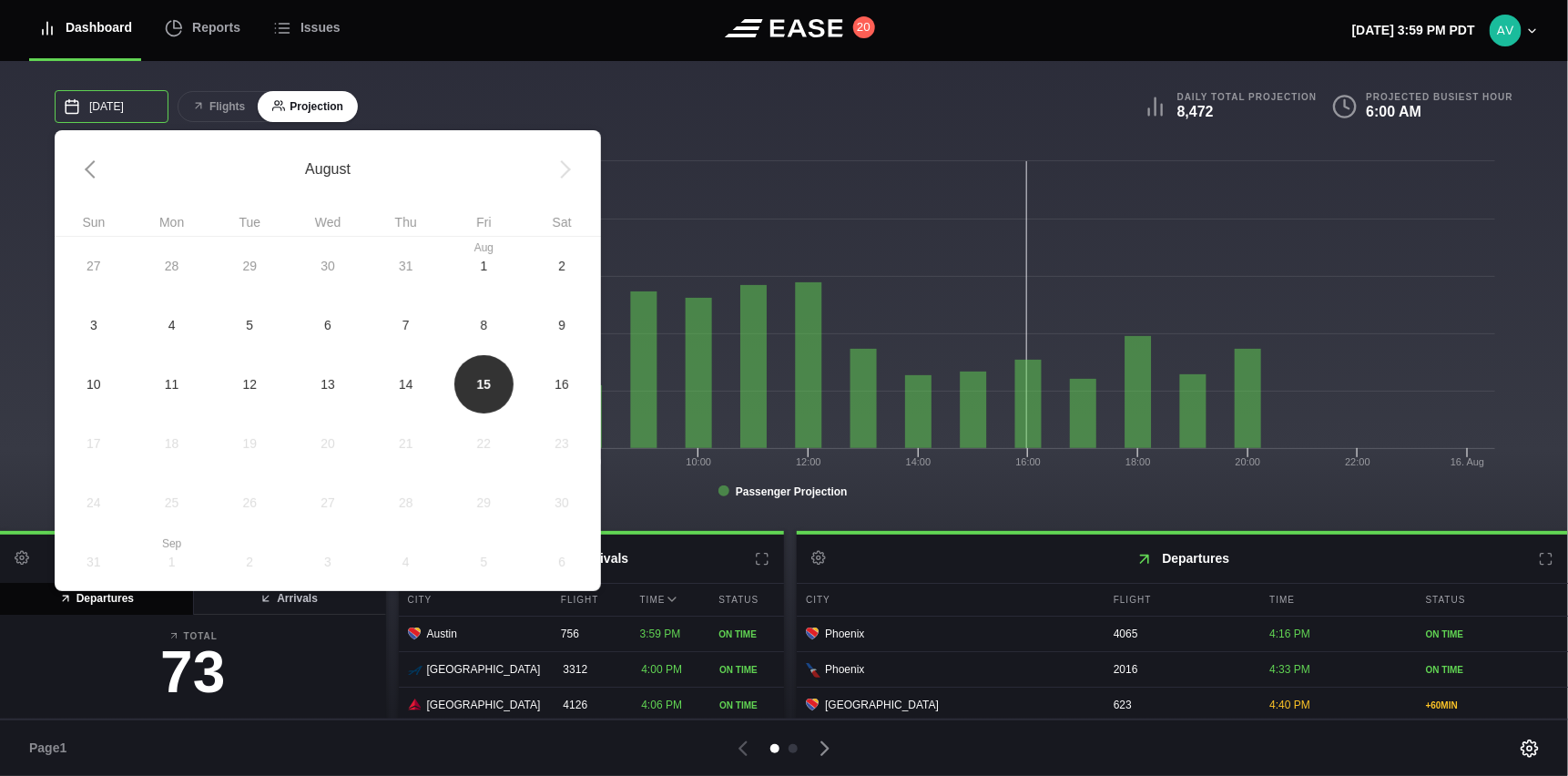
click at [97, 109] on input "[DATE]" at bounding box center [111, 106] width 113 height 33
click at [552, 377] on span "16" at bounding box center [561, 384] width 78 height 59
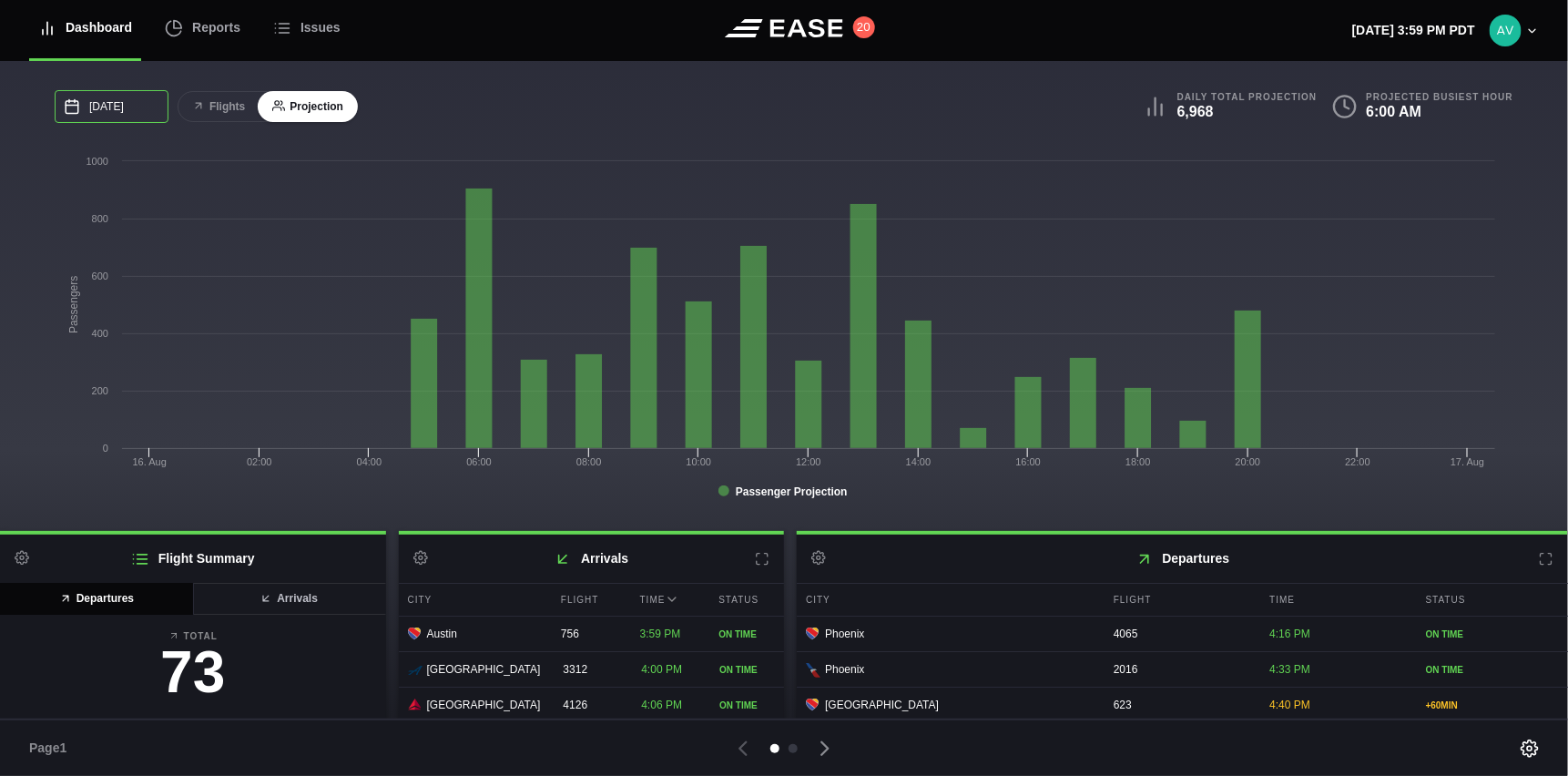
click at [124, 110] on input "08/16/2025" at bounding box center [111, 106] width 113 height 33
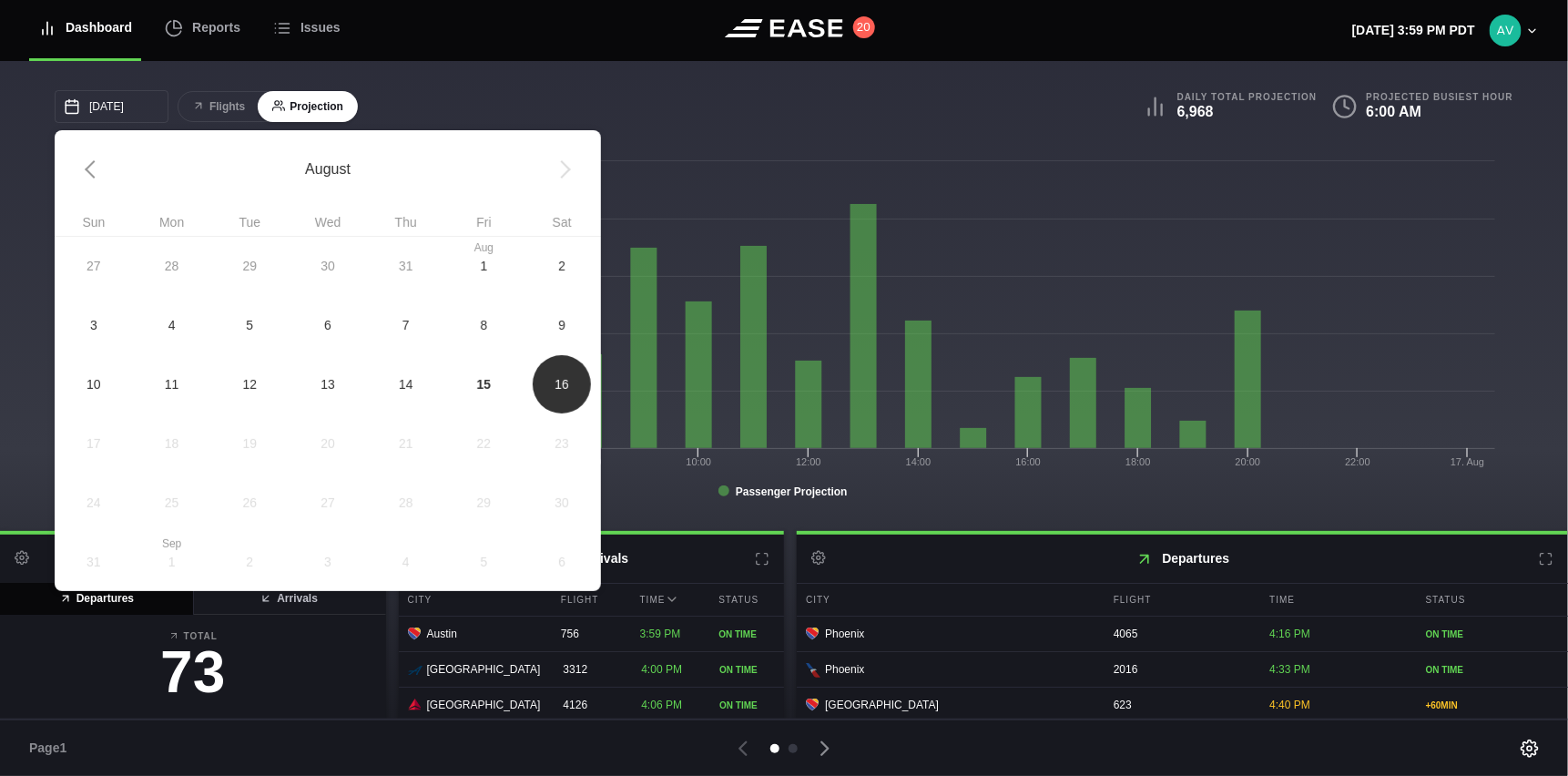
click at [484, 380] on span "15" at bounding box center [485, 384] width 15 height 19
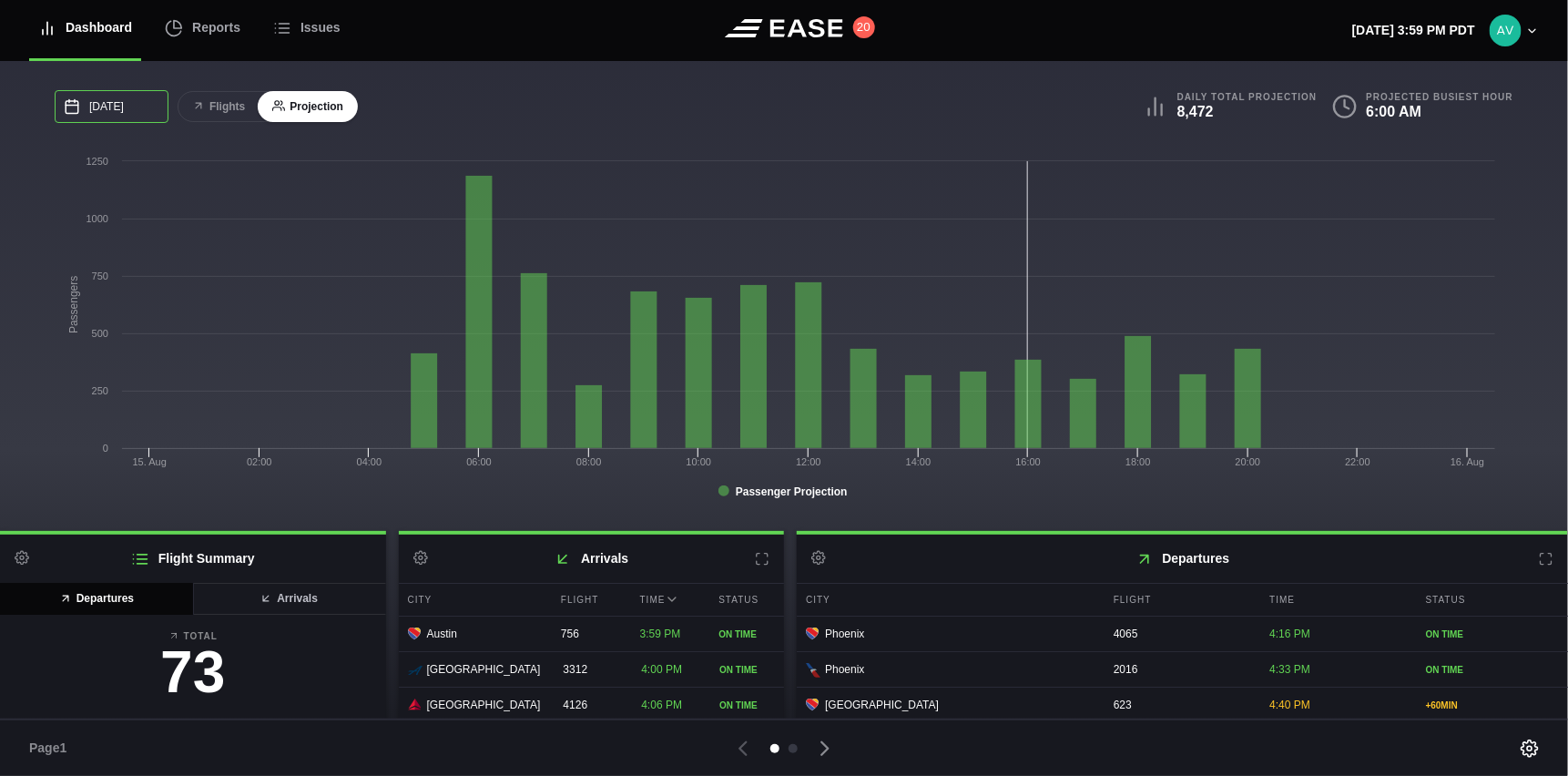
click at [109, 108] on input "[DATE]" at bounding box center [111, 106] width 113 height 33
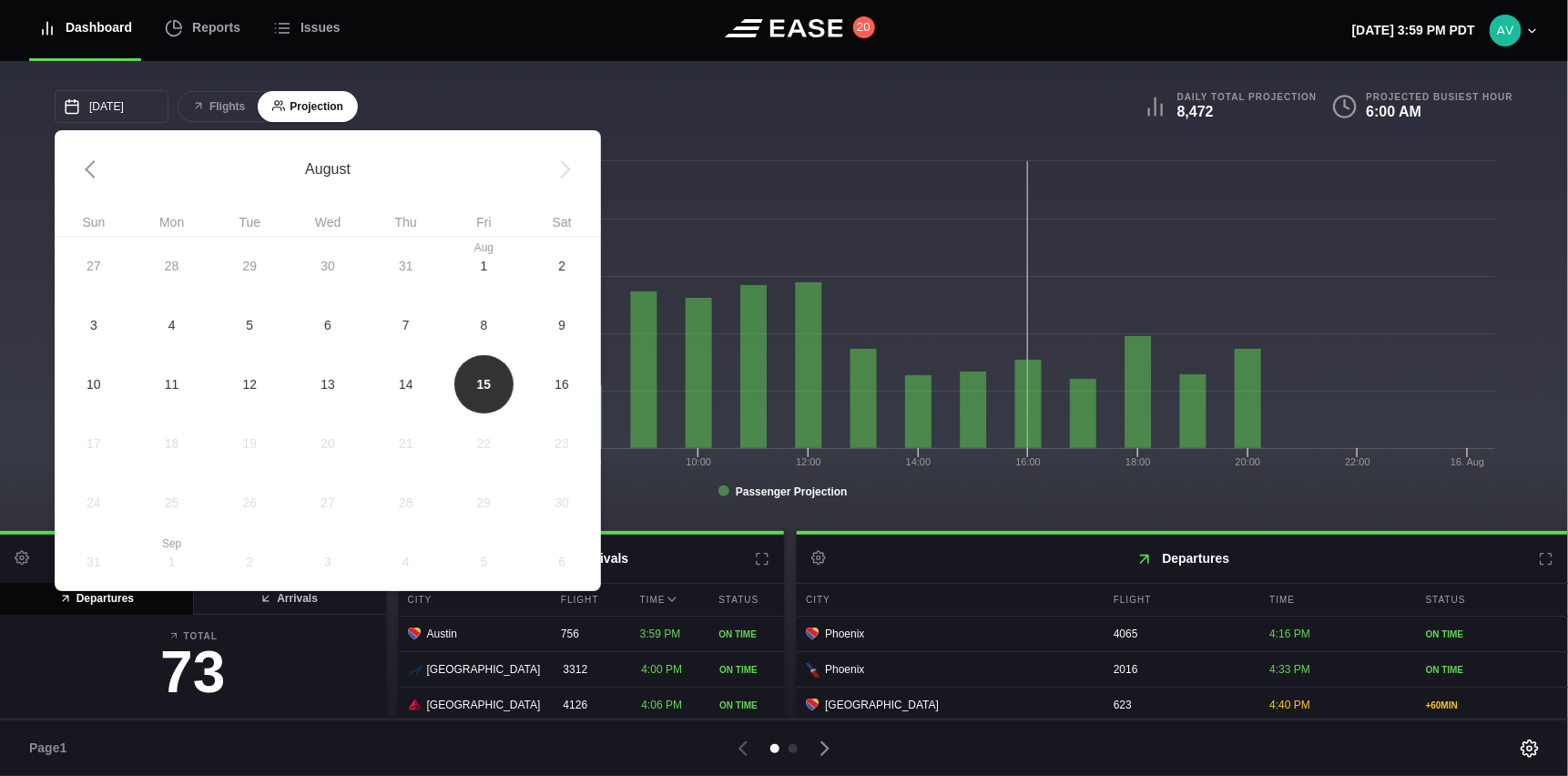
click at [551, 374] on span "16" at bounding box center [561, 384] width 78 height 59
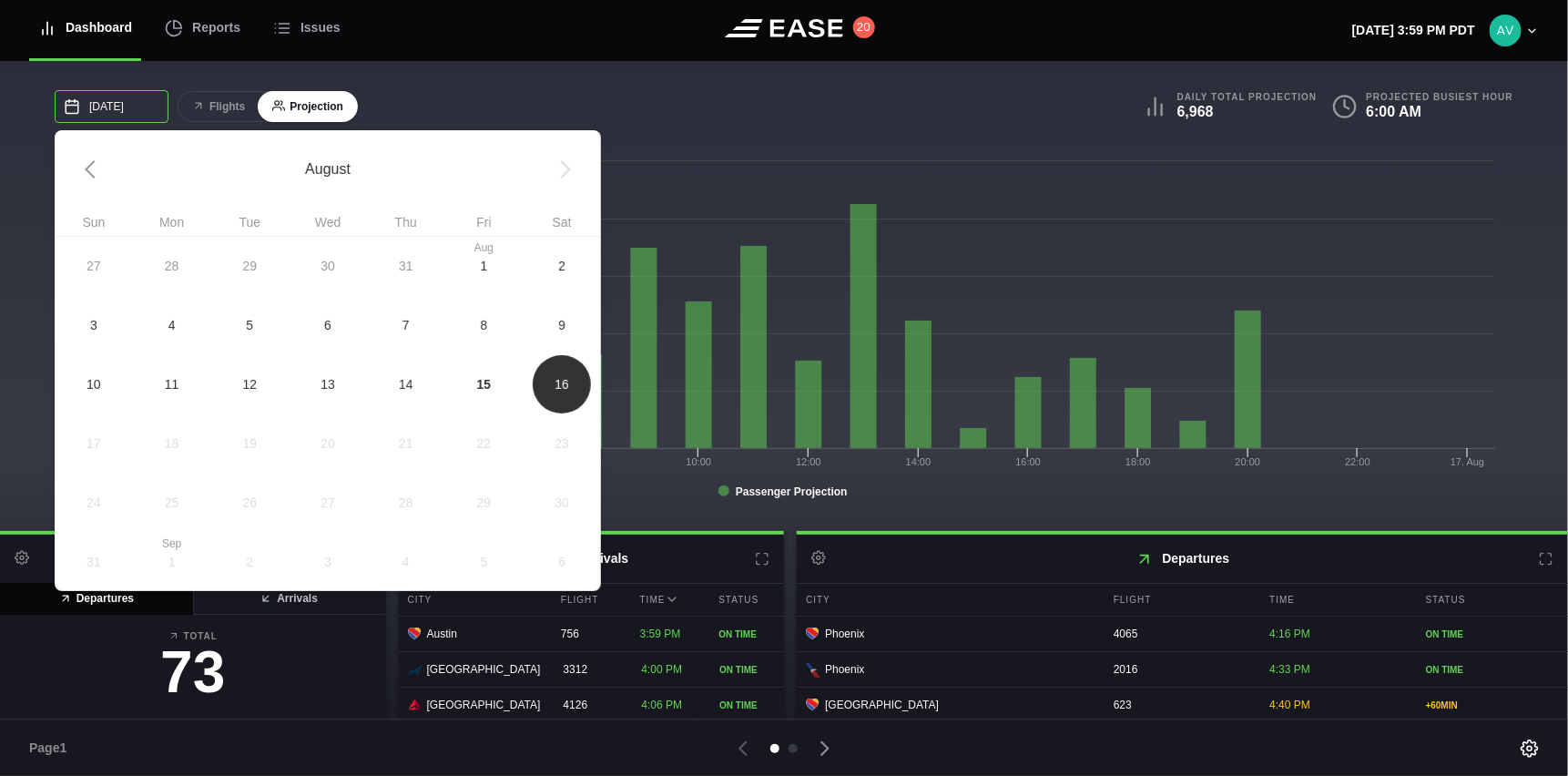
click at [137, 106] on input "08/16/2025" at bounding box center [111, 106] width 113 height 33
click at [478, 374] on span "15" at bounding box center [485, 384] width 15 height 19
type input "[DATE]"
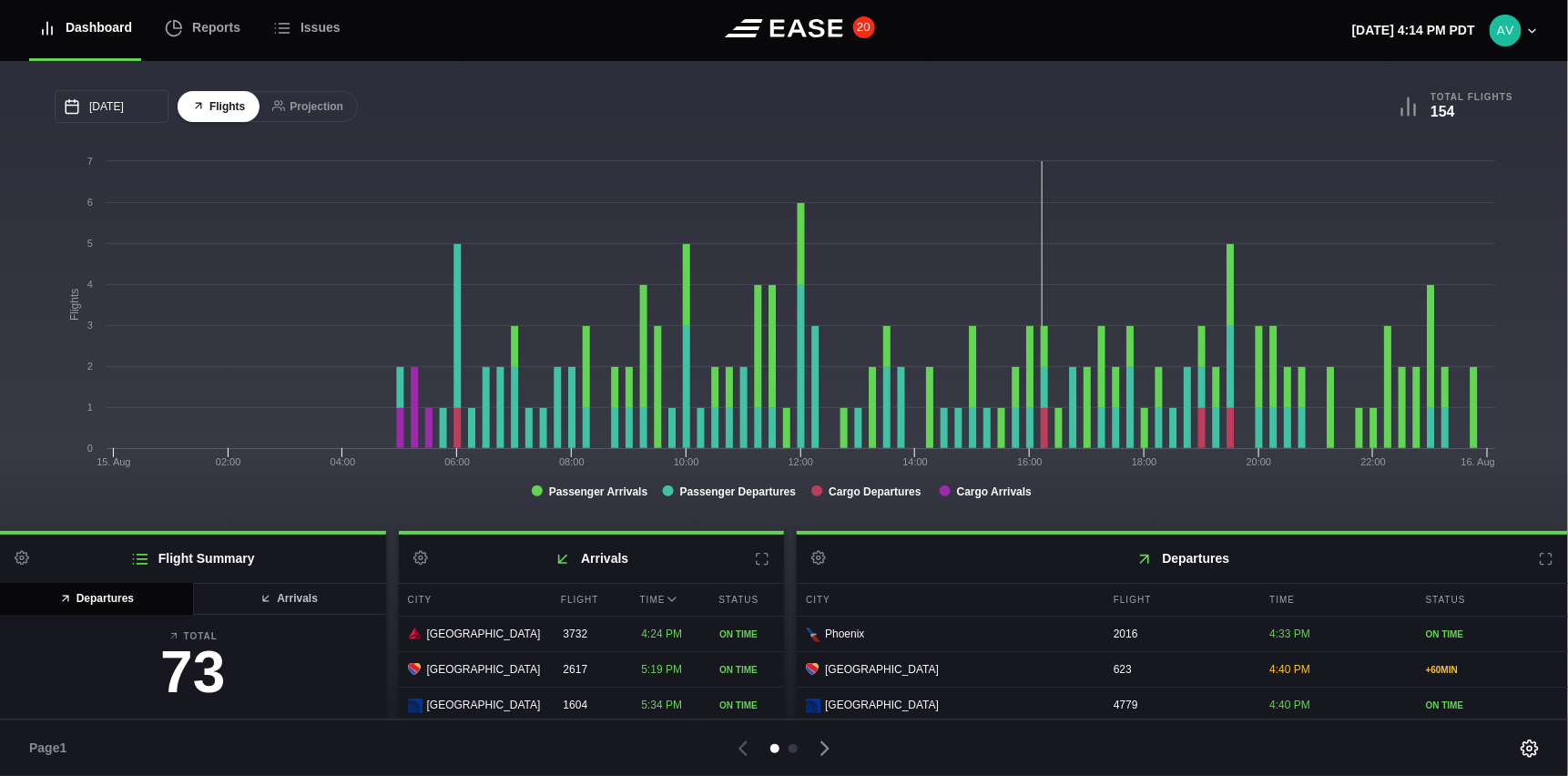
click at [865, 27] on button "20" at bounding box center [864, 26] width 22 height 22
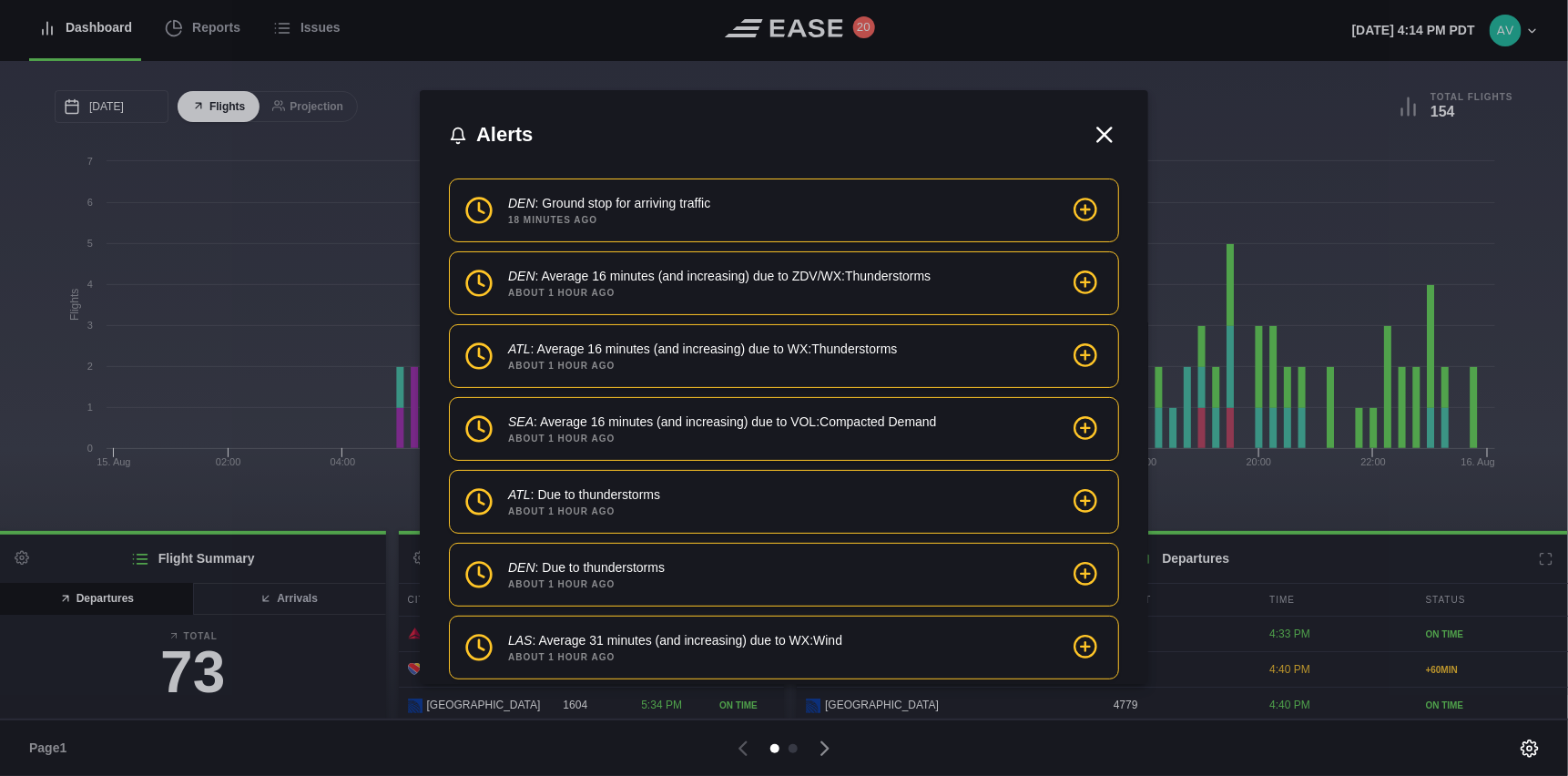
click at [1098, 133] on icon at bounding box center [1105, 134] width 14 height 14
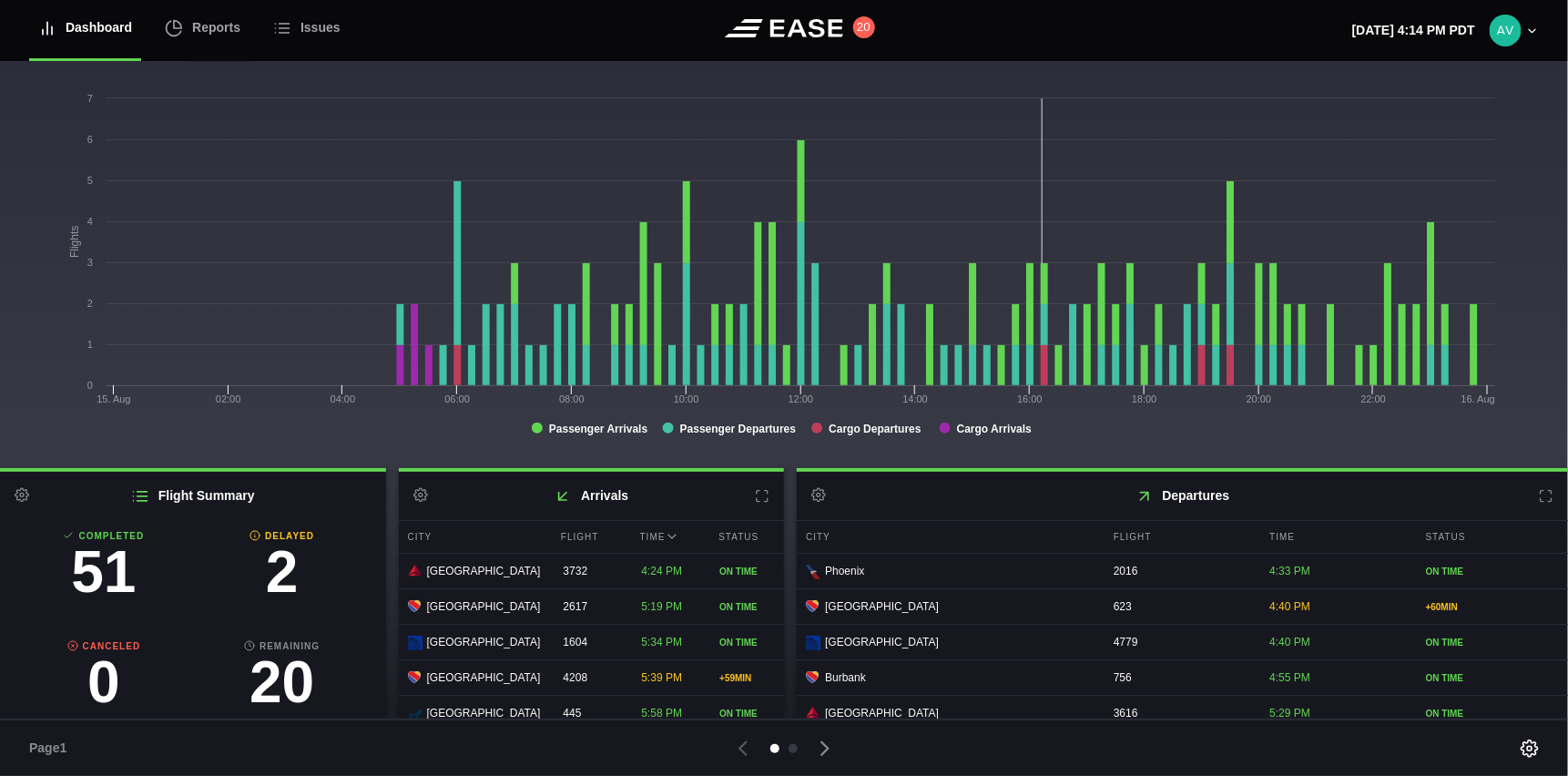
scroll to position [117, 0]
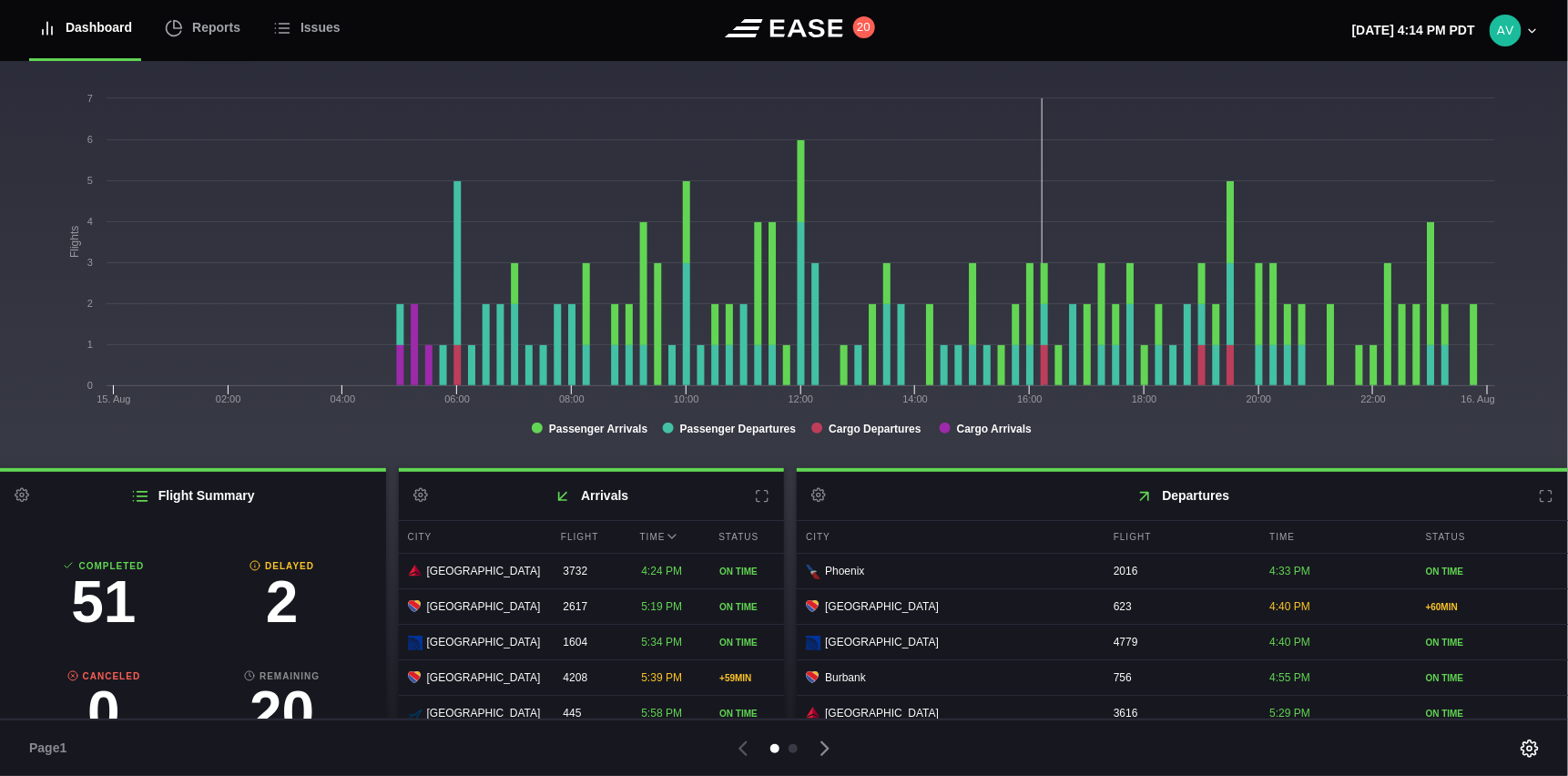
click at [291, 602] on h3 "2" at bounding box center [282, 602] width 178 height 58
select select "passenger"
select select "DELAYED"
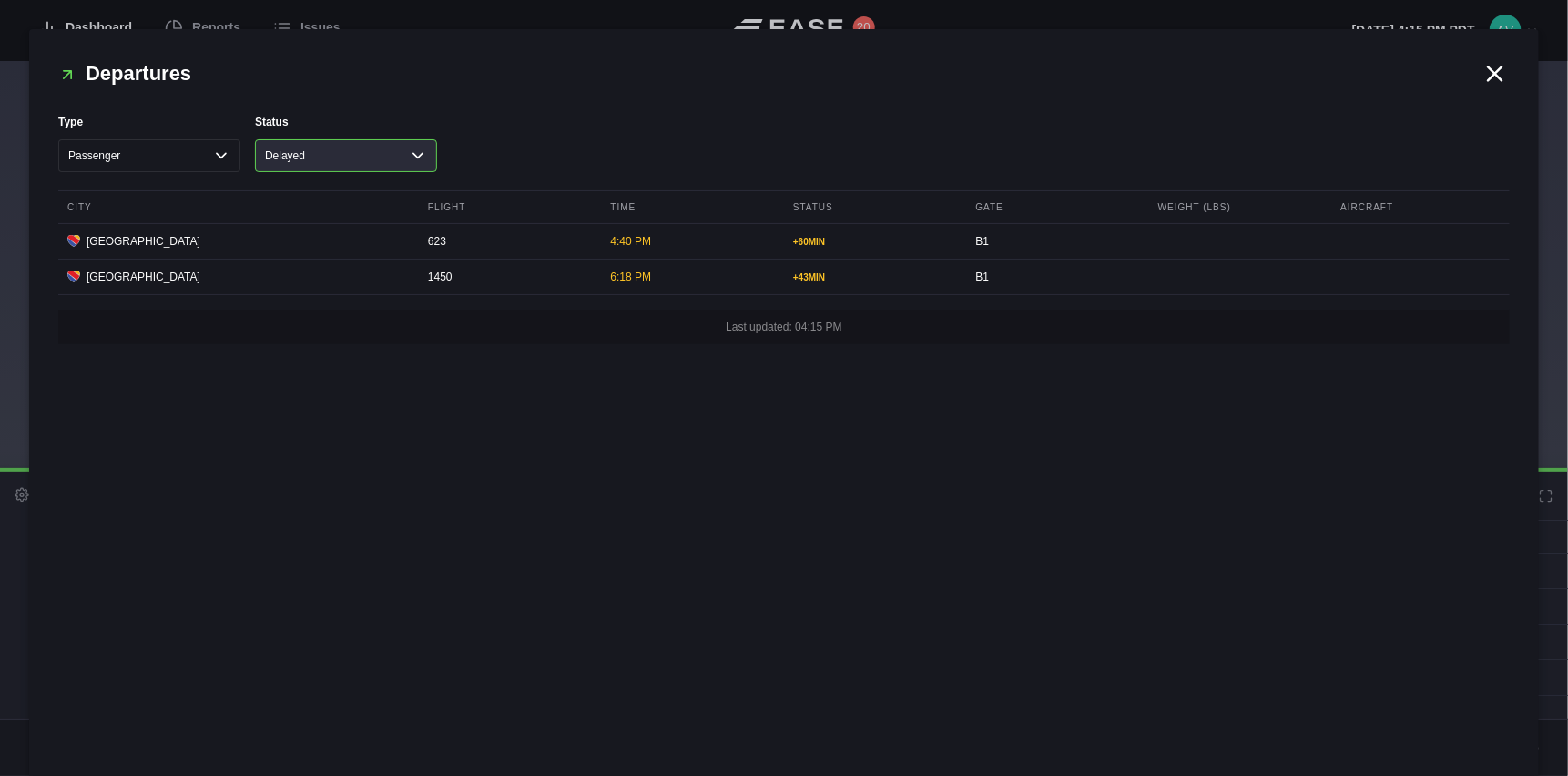
click at [377, 156] on select "All Cancelled Completed Delayed On Time" at bounding box center [346, 156] width 182 height 33
click at [550, 134] on div "Type All Cargo Passenger Status All Cancelled Completed Delayed On Time" at bounding box center [783, 143] width 1451 height 58
click at [1490, 68] on icon at bounding box center [1495, 73] width 14 height 14
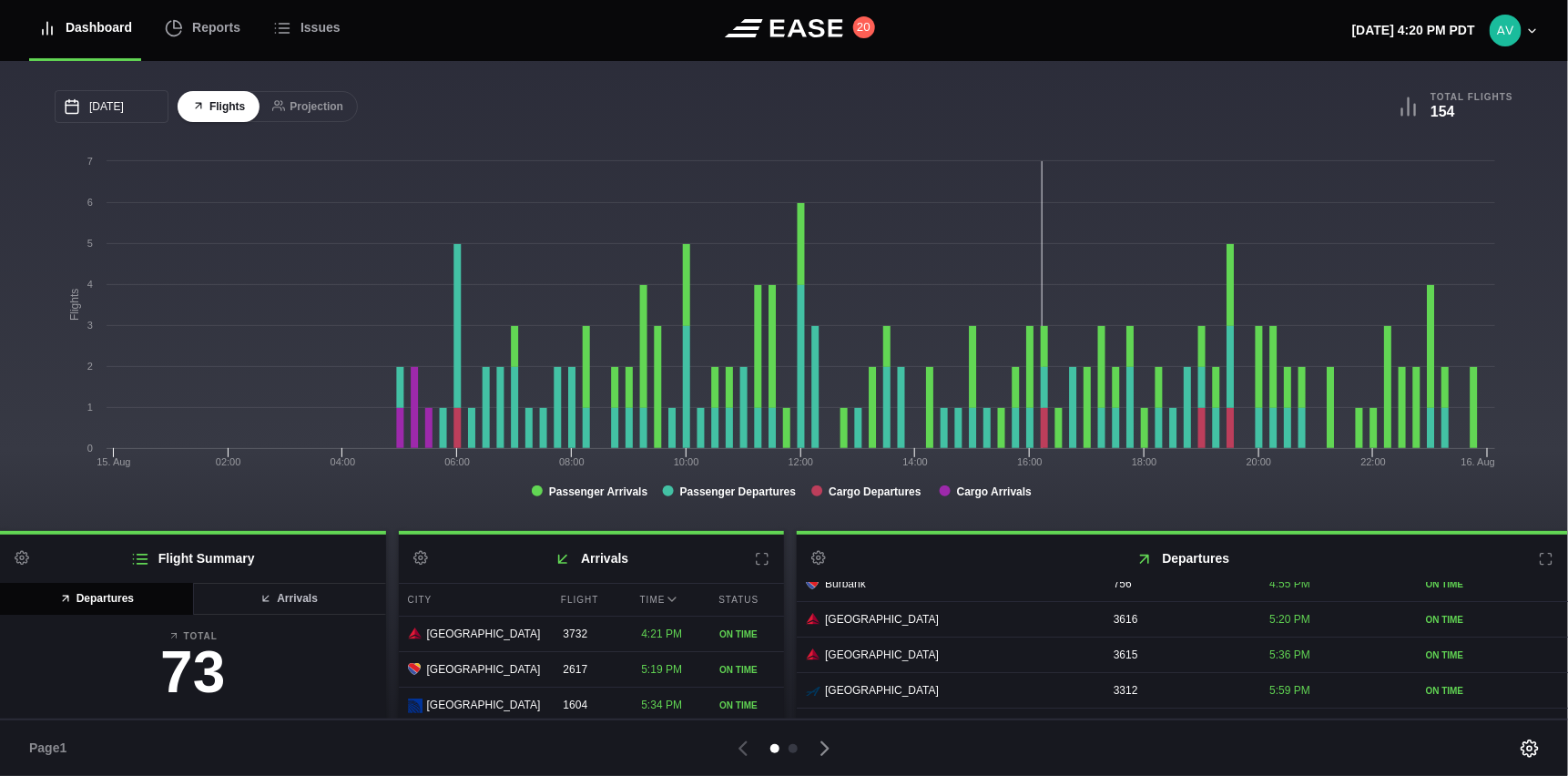
scroll to position [61, 0]
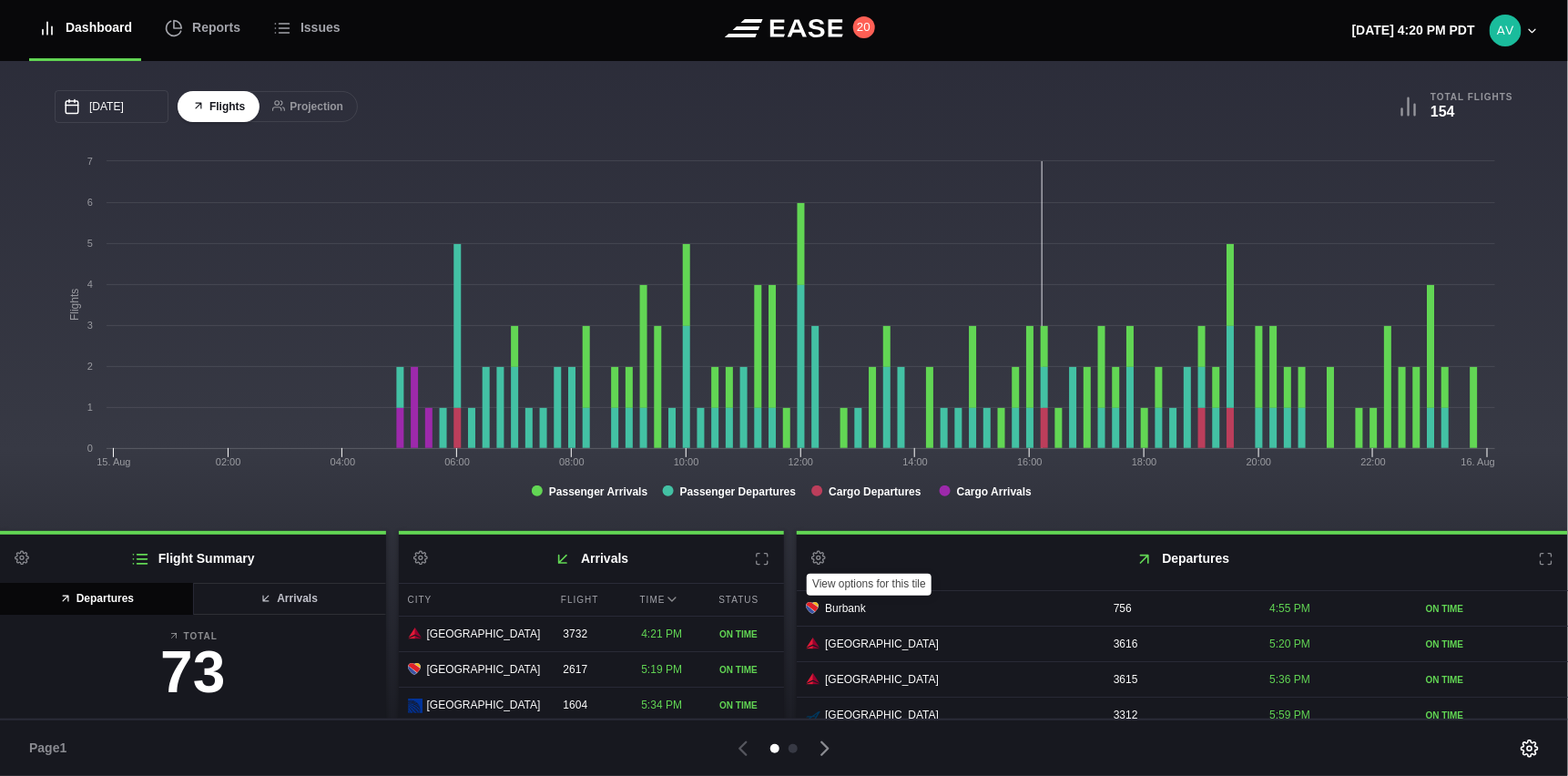
click at [816, 561] on icon at bounding box center [819, 558] width 15 height 15
click at [845, 587] on link "Settings" at bounding box center [907, 595] width 211 height 38
select select "time"
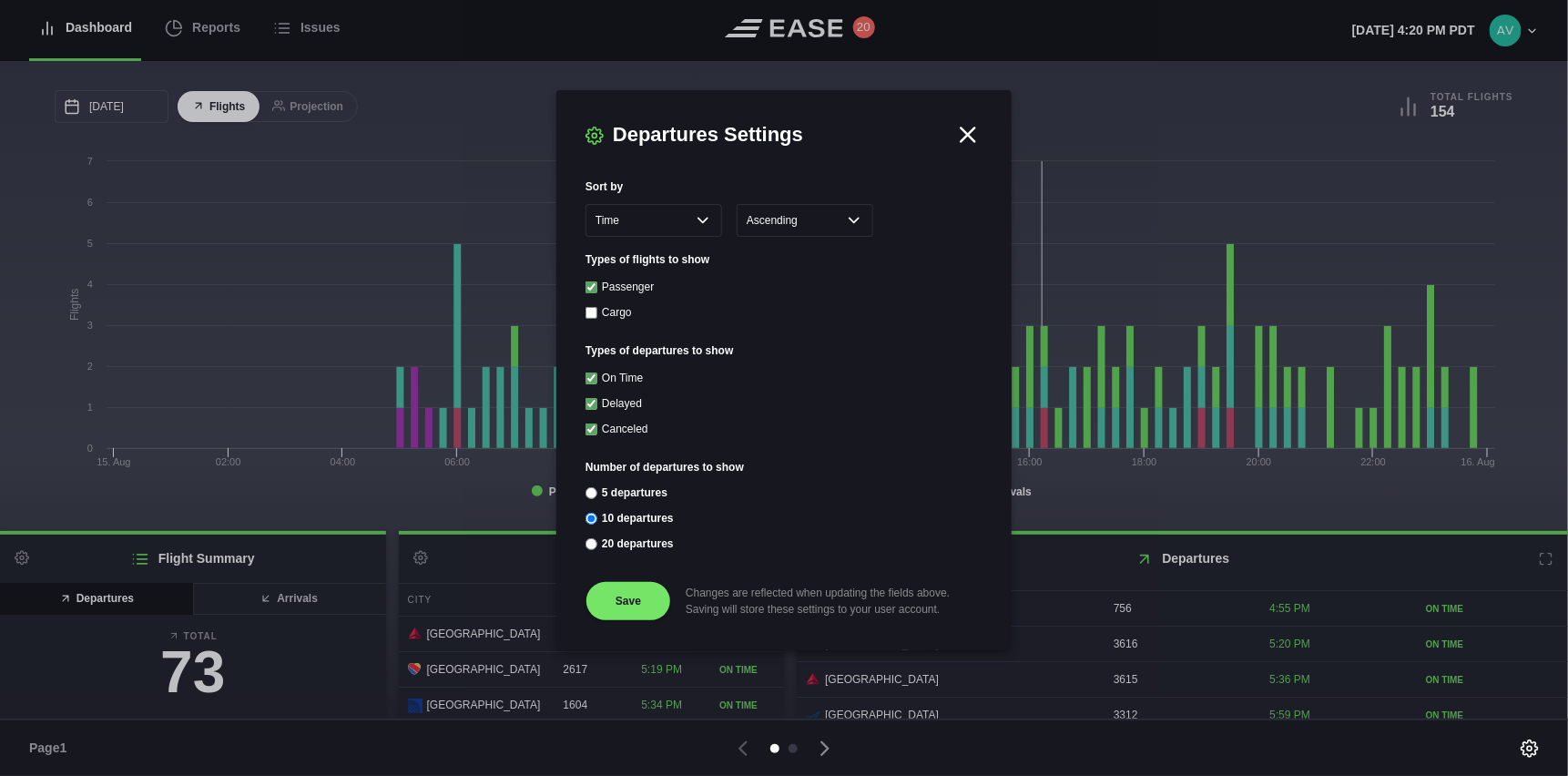
click at [959, 139] on icon at bounding box center [967, 134] width 27 height 27
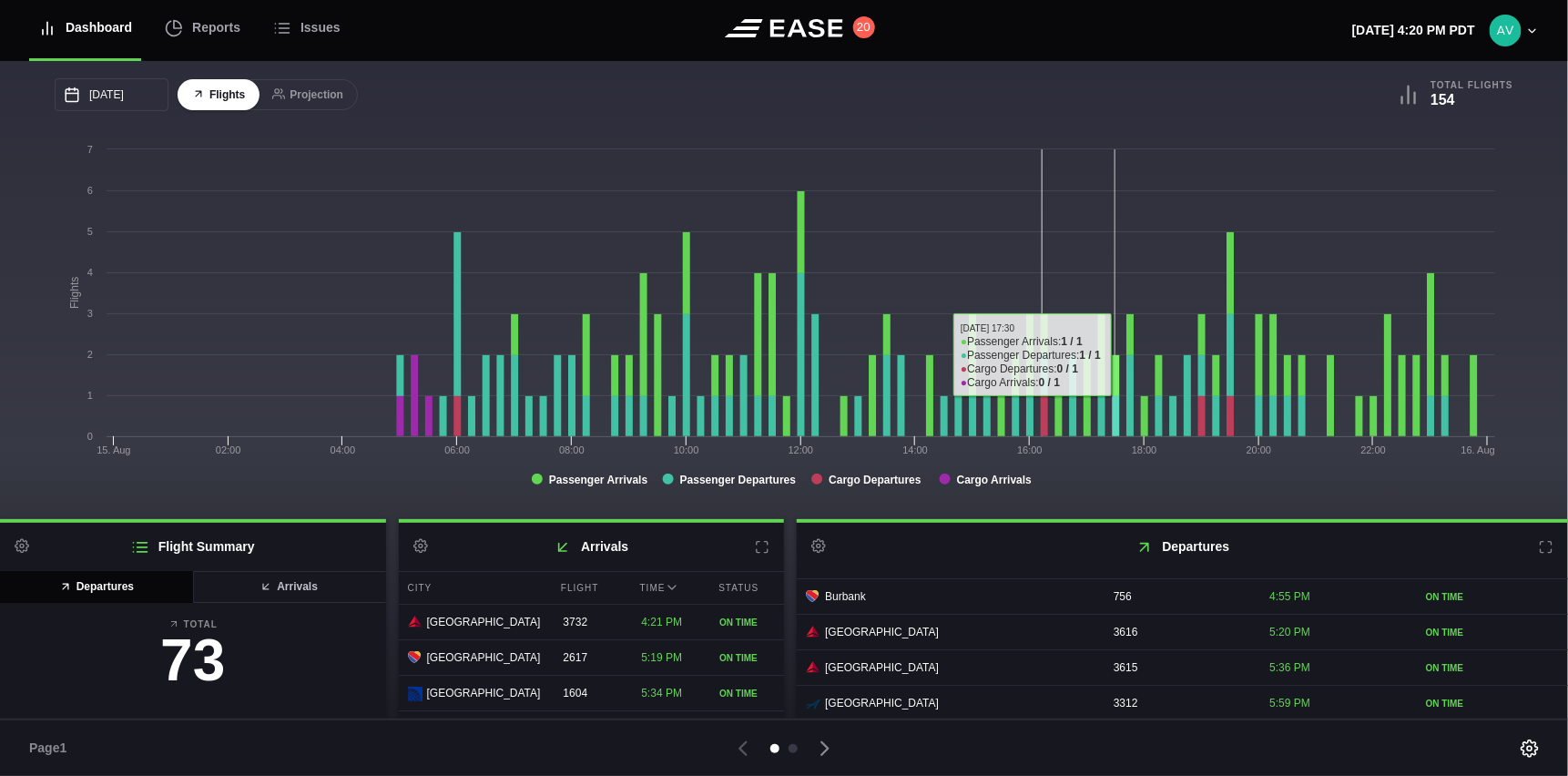
scroll to position [0, 0]
